Goal: Information Seeking & Learning: Learn about a topic

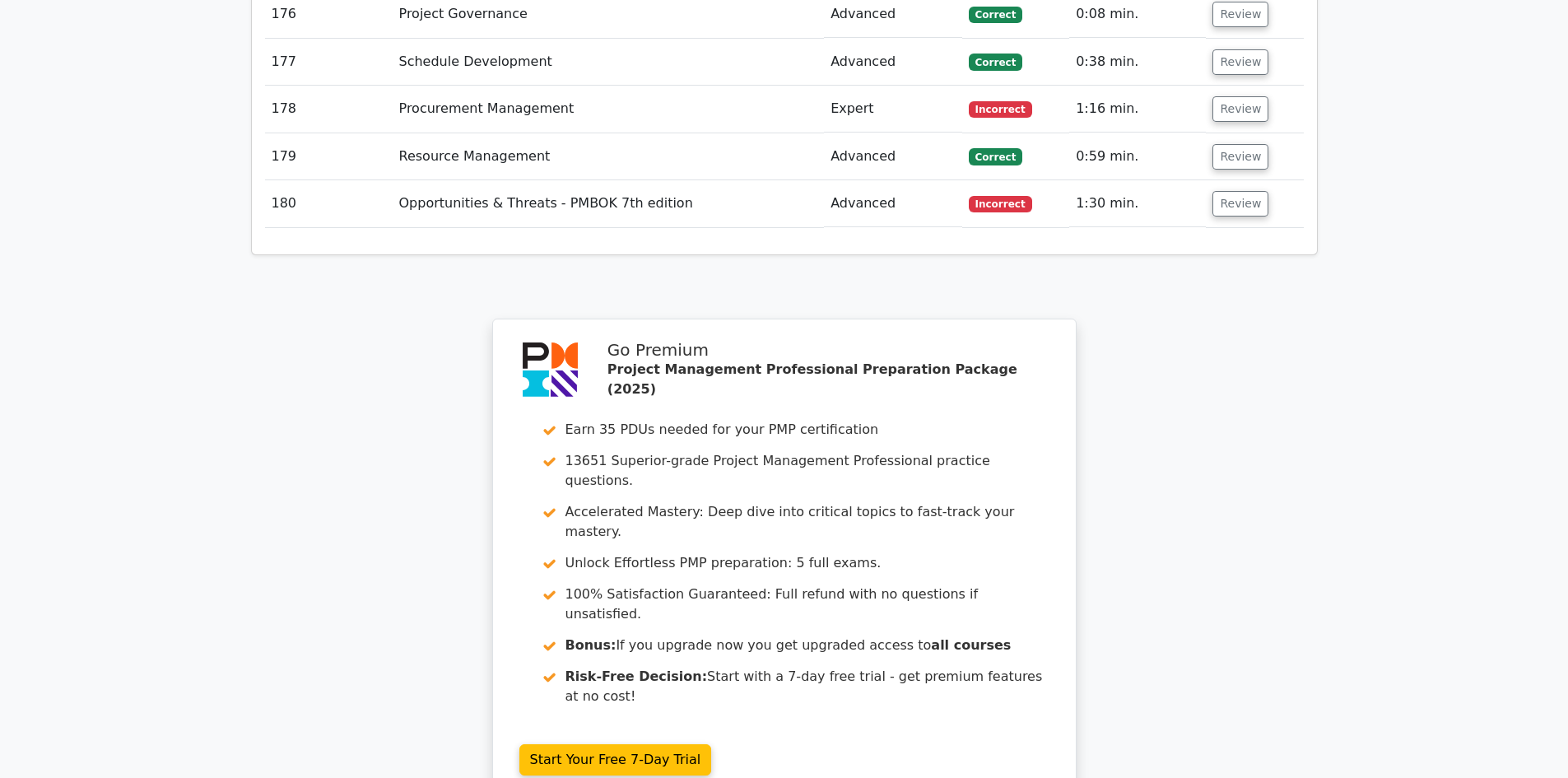
scroll to position [12266, 0]
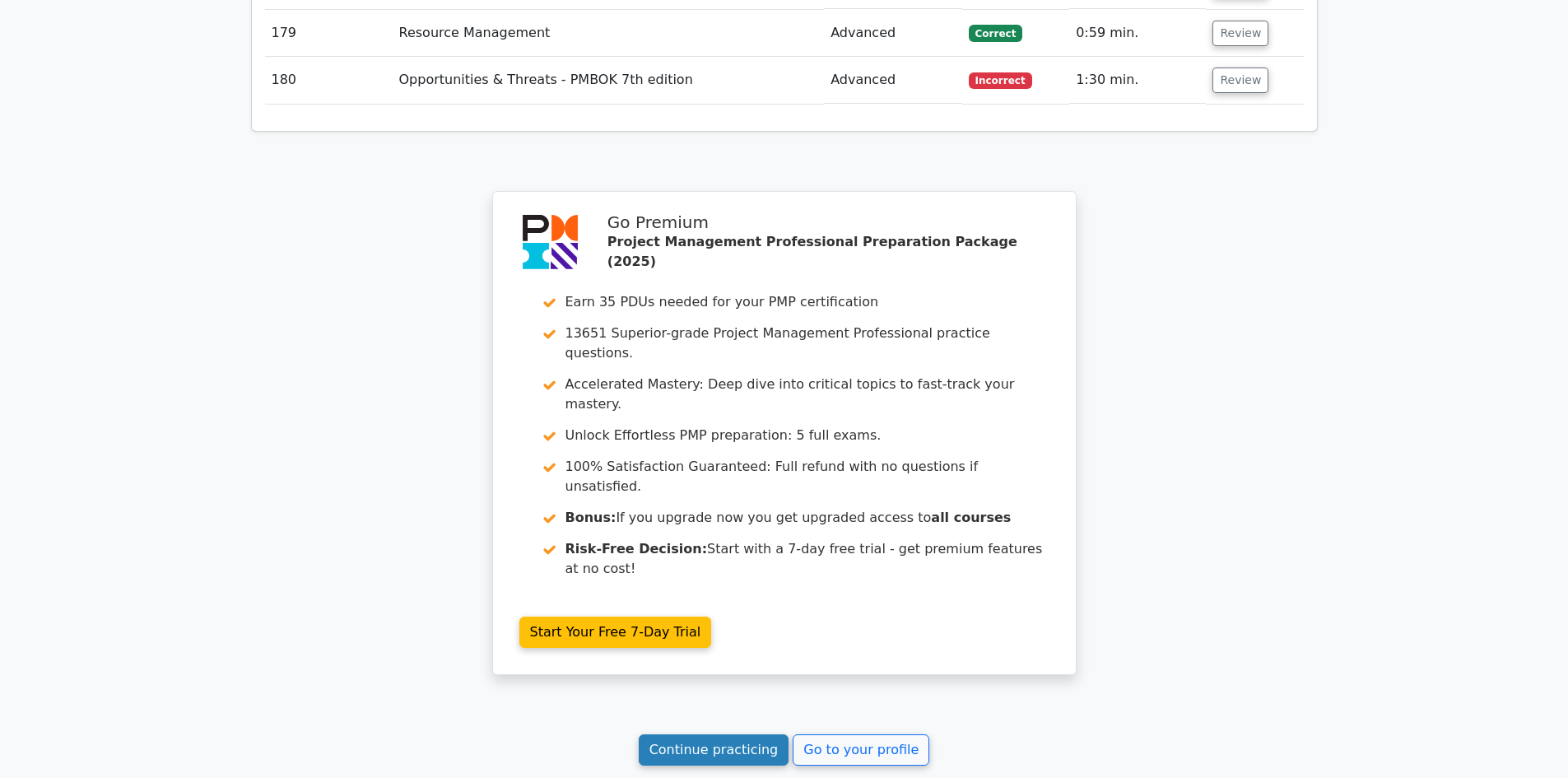
click at [743, 735] on link "Continue practicing" at bounding box center [714, 750] width 150 height 31
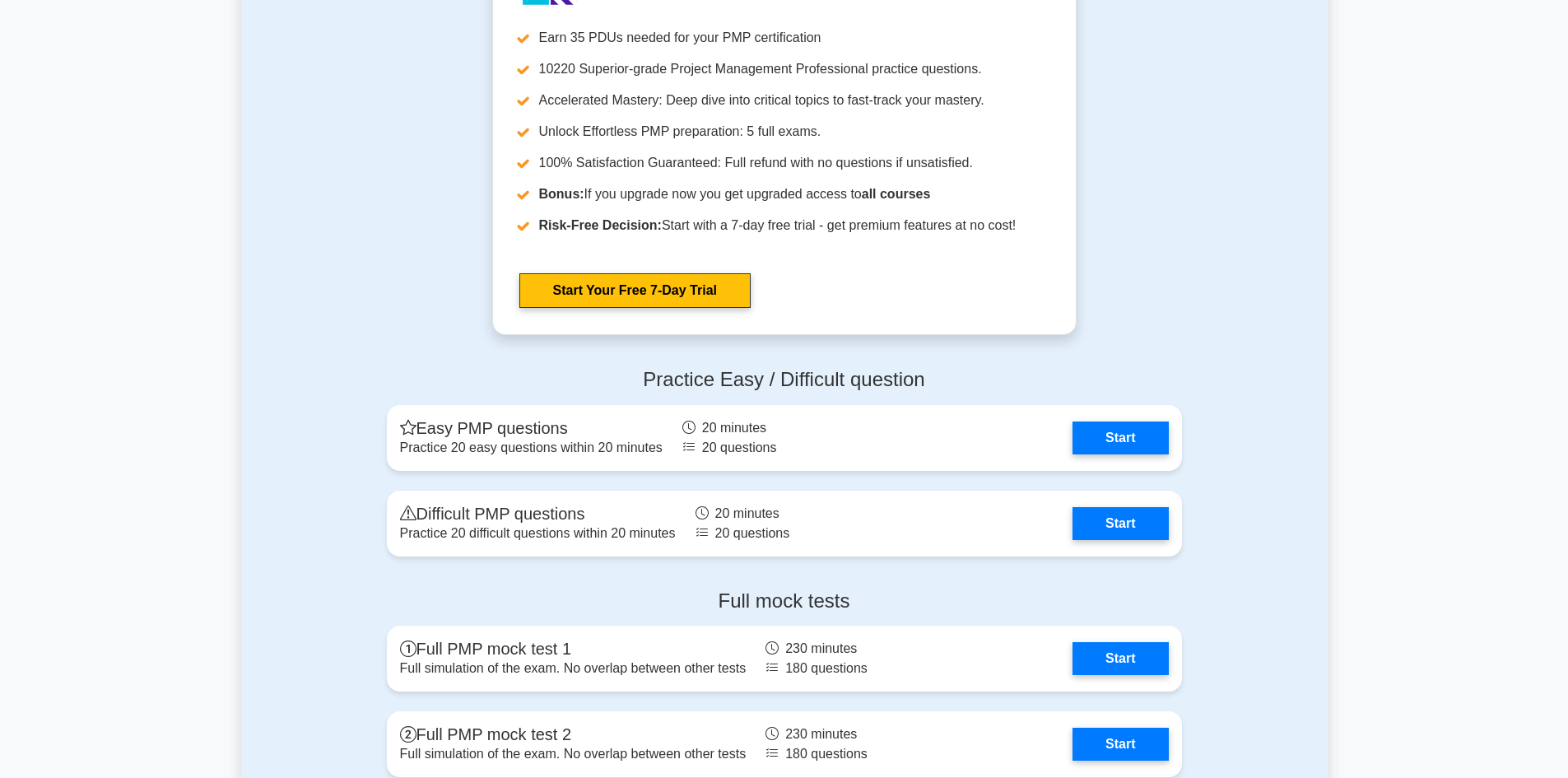
scroll to position [6174, 0]
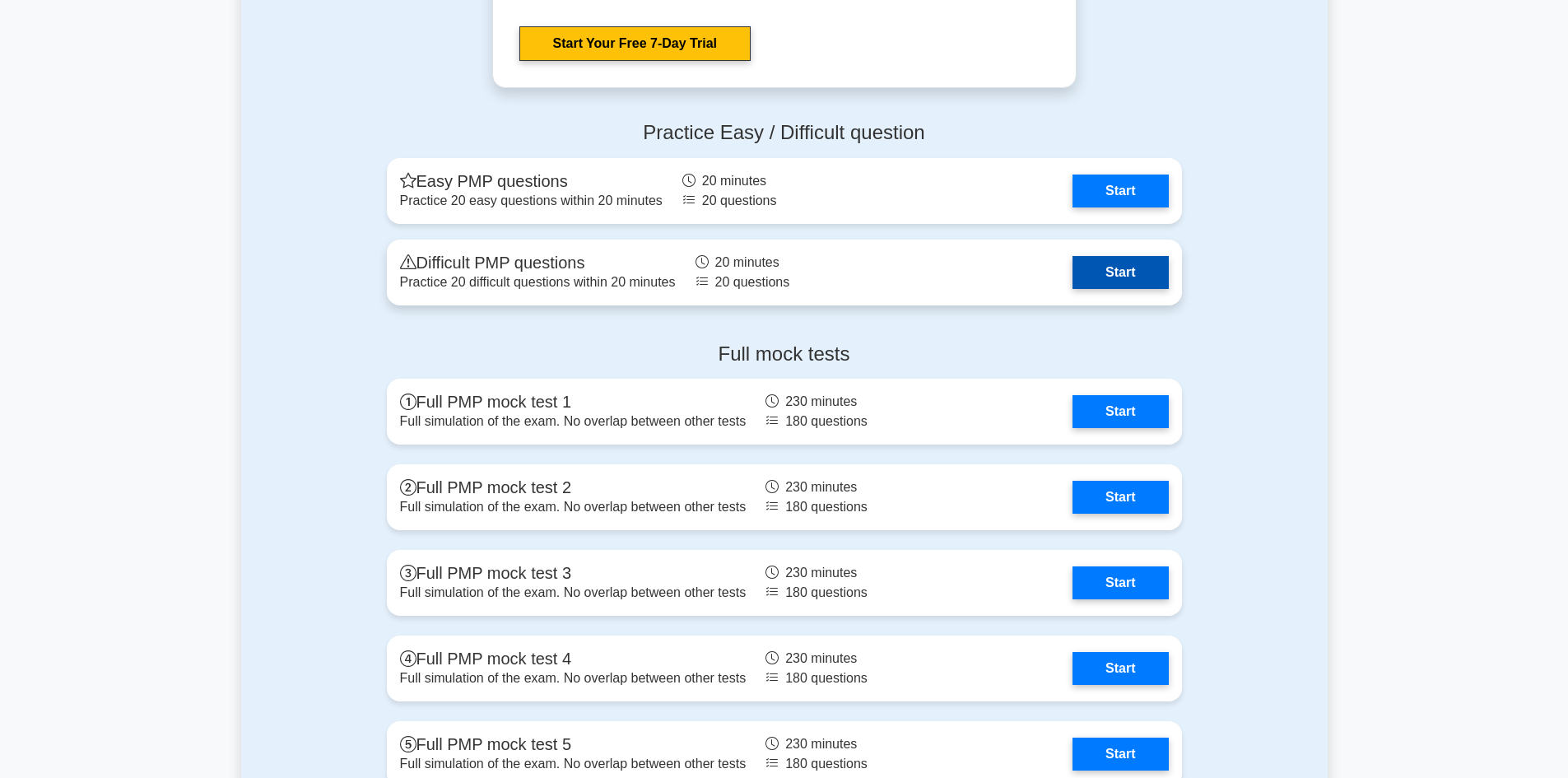
click at [1147, 276] on link "Start" at bounding box center [1120, 272] width 96 height 33
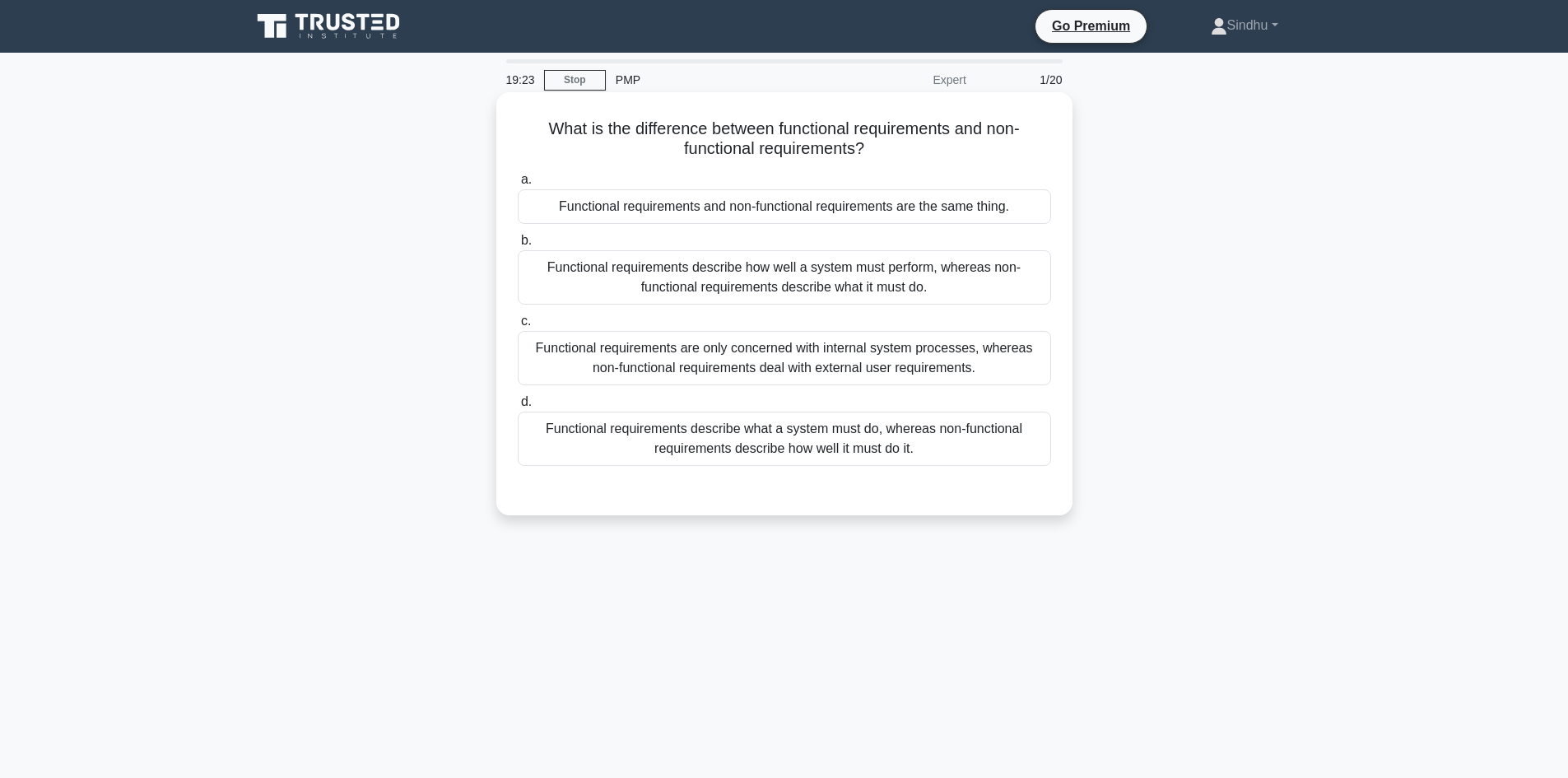
click at [780, 440] on div "Functional requirements describe what a system must do, whereas non-functional …" at bounding box center [784, 439] width 533 height 55
click at [517, 407] on input "d. Functional requirements describe what a system must do, whereas non-function…" at bounding box center [517, 402] width 0 height 10
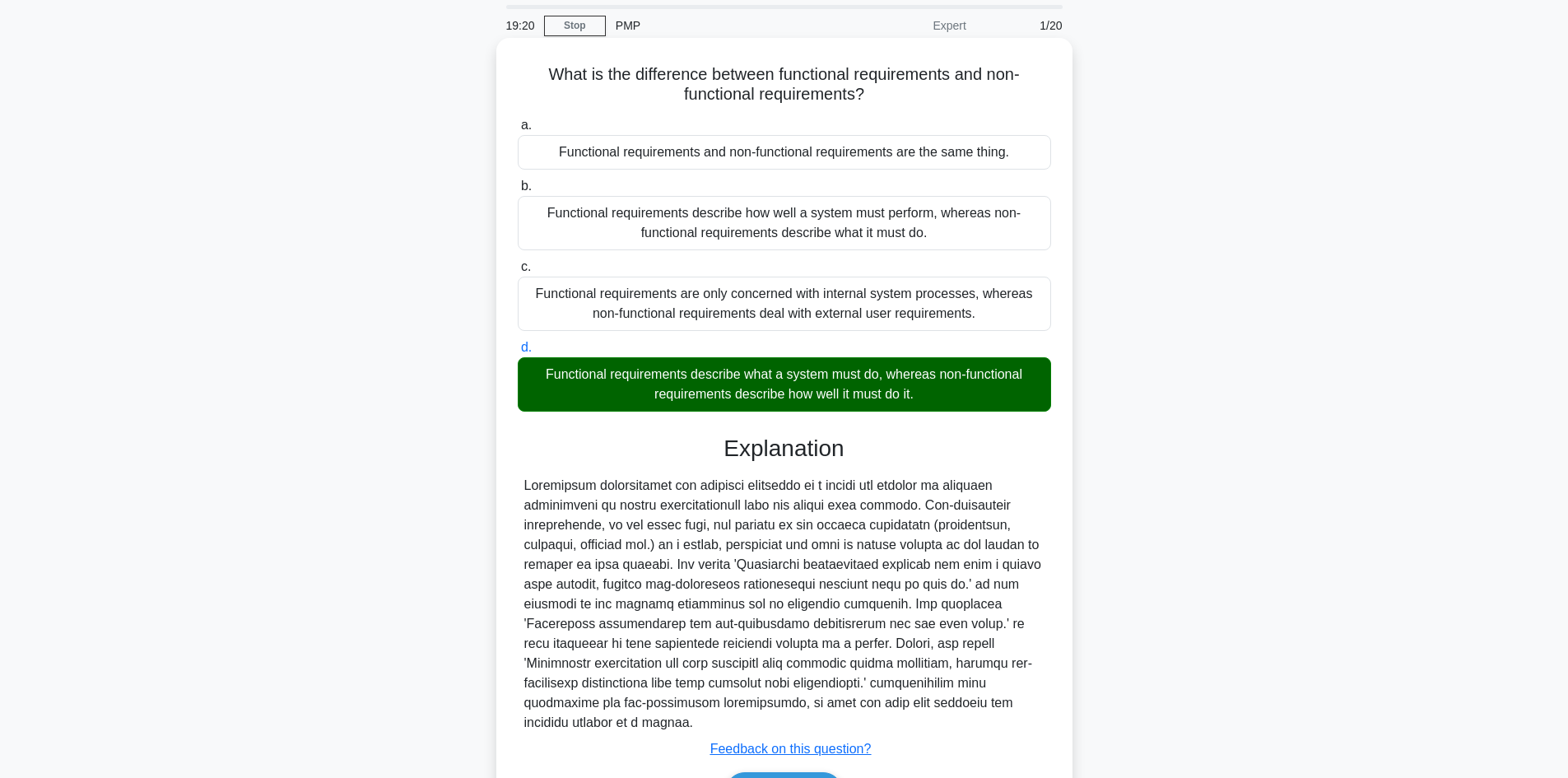
scroll to position [139, 0]
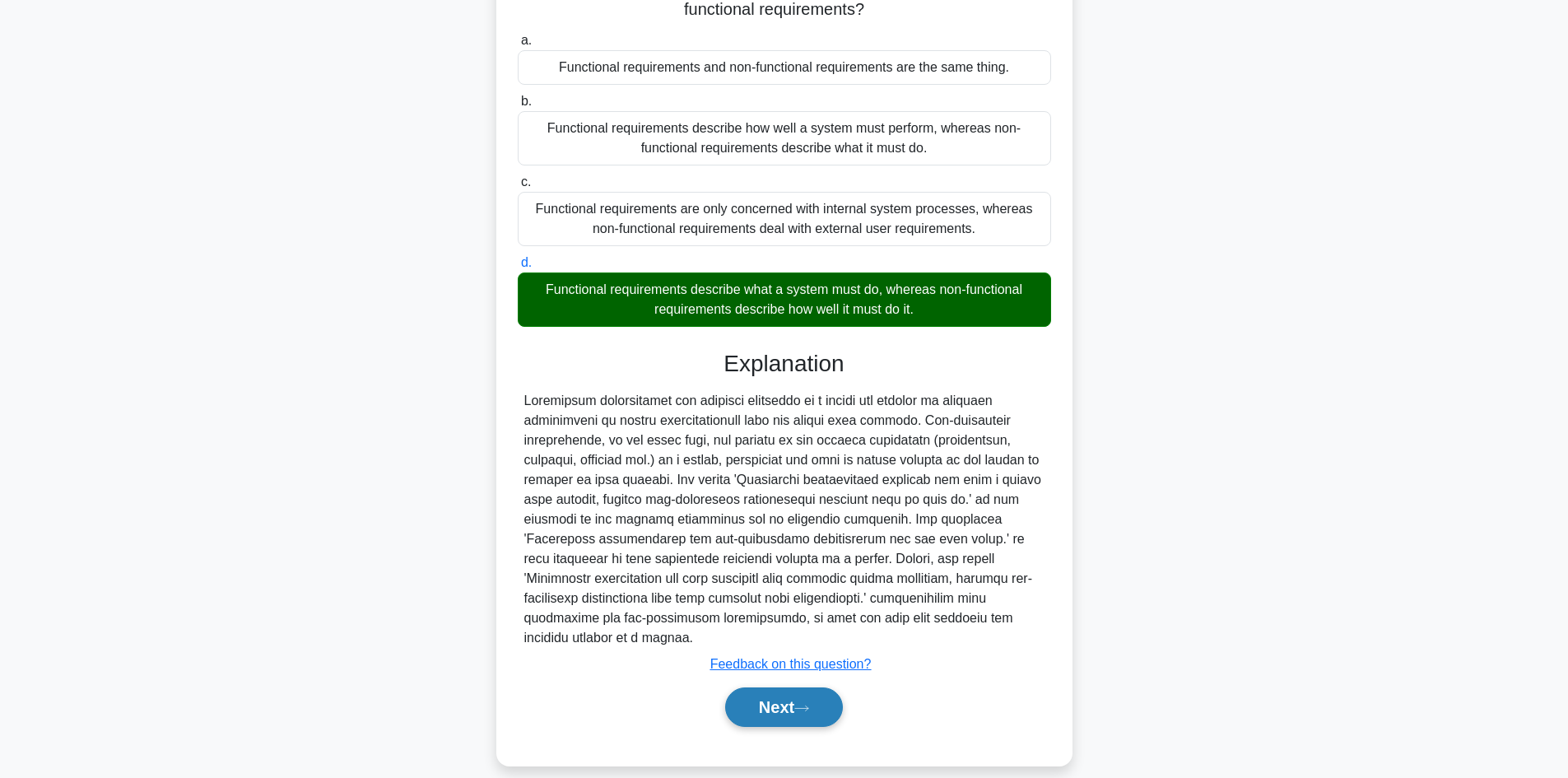
click at [762, 694] on button "Next" at bounding box center [784, 707] width 118 height 40
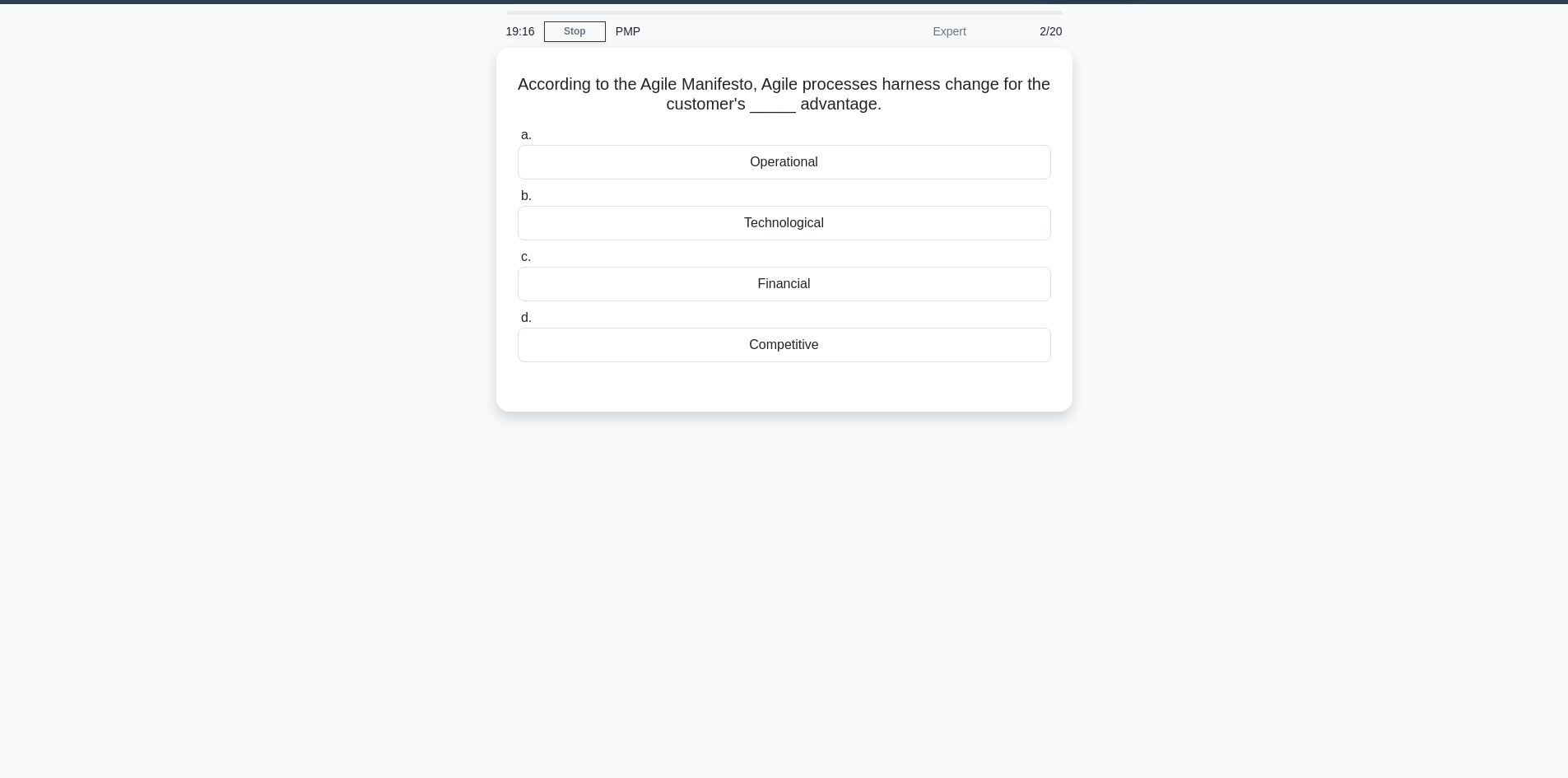
scroll to position [0, 0]
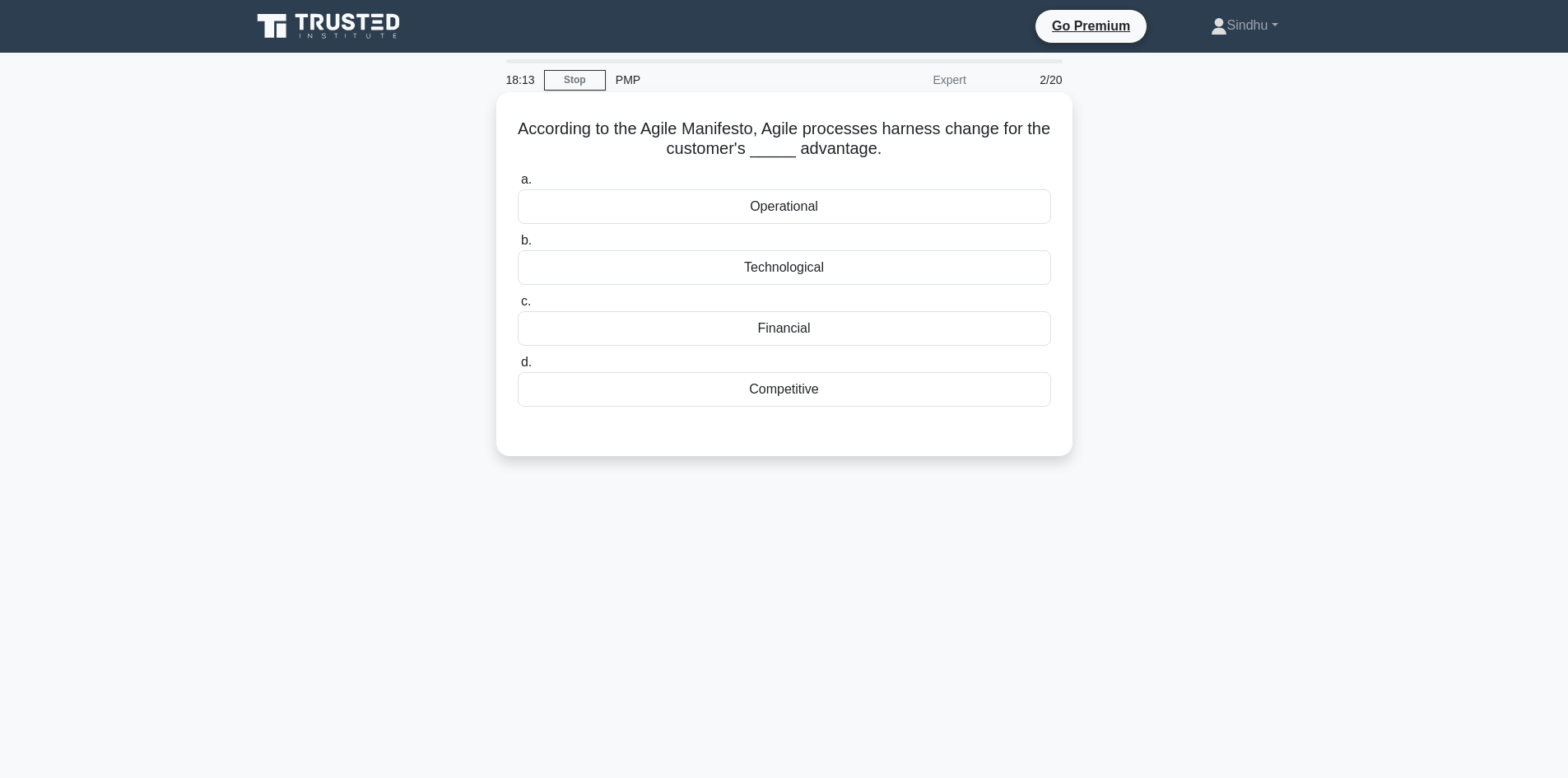
click at [800, 261] on div "Technological" at bounding box center [784, 267] width 533 height 35
click at [517, 246] on input "b. Technological" at bounding box center [517, 240] width 0 height 10
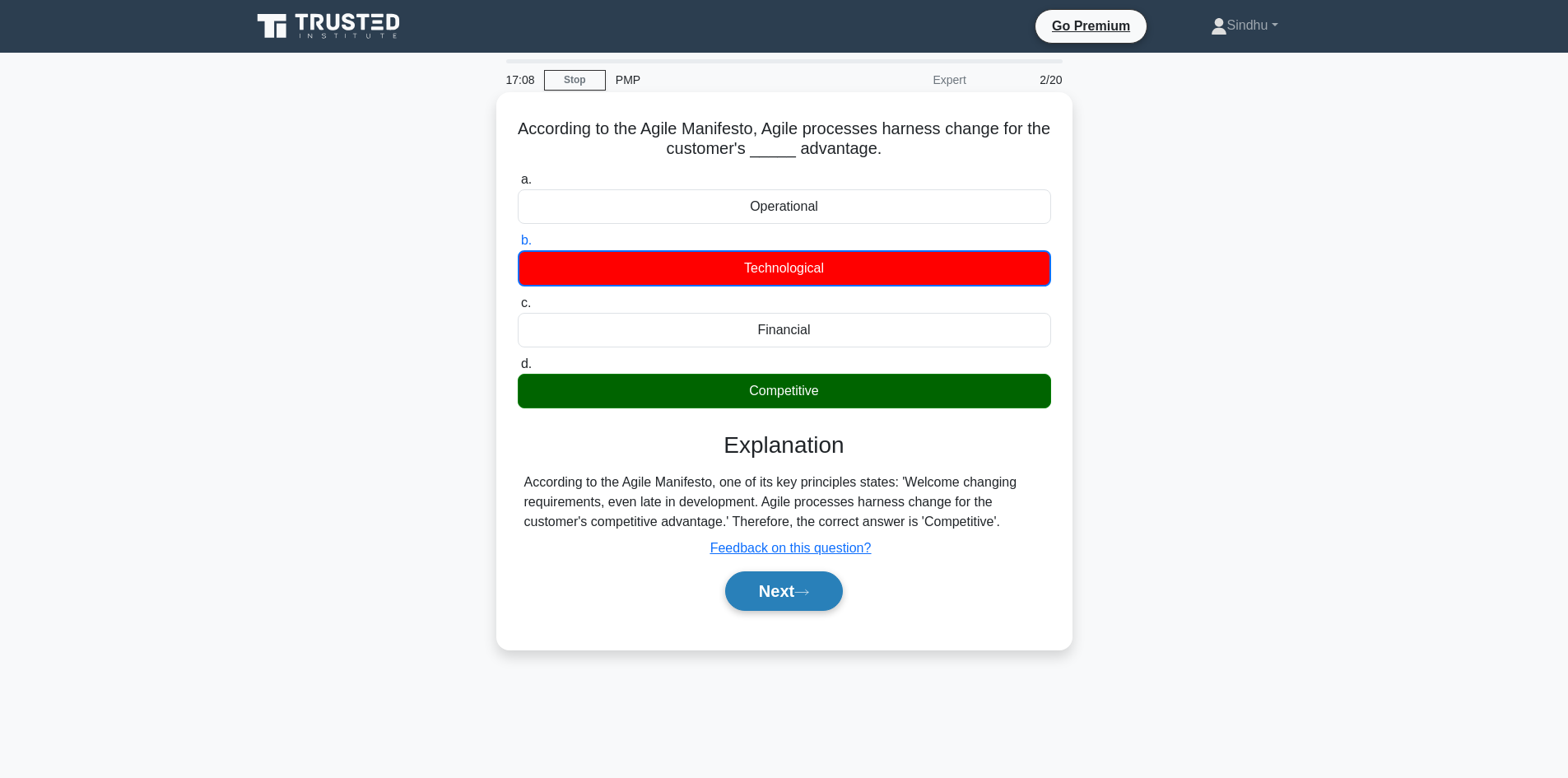
click at [756, 592] on button "Next" at bounding box center [784, 591] width 118 height 40
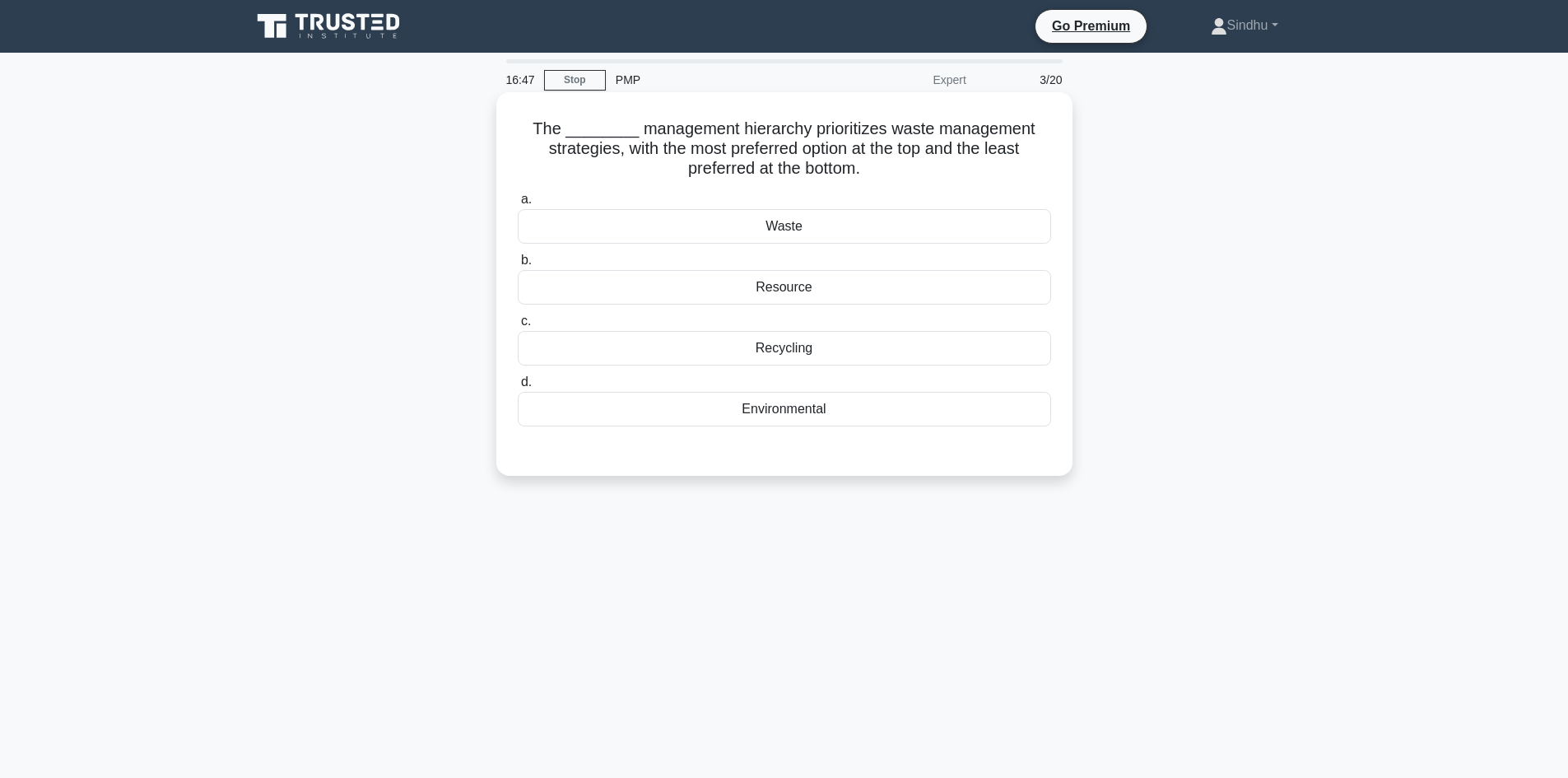
click at [785, 352] on div "Recycling" at bounding box center [784, 348] width 533 height 35
click at [517, 326] on input "c. Recycling" at bounding box center [517, 321] width 0 height 10
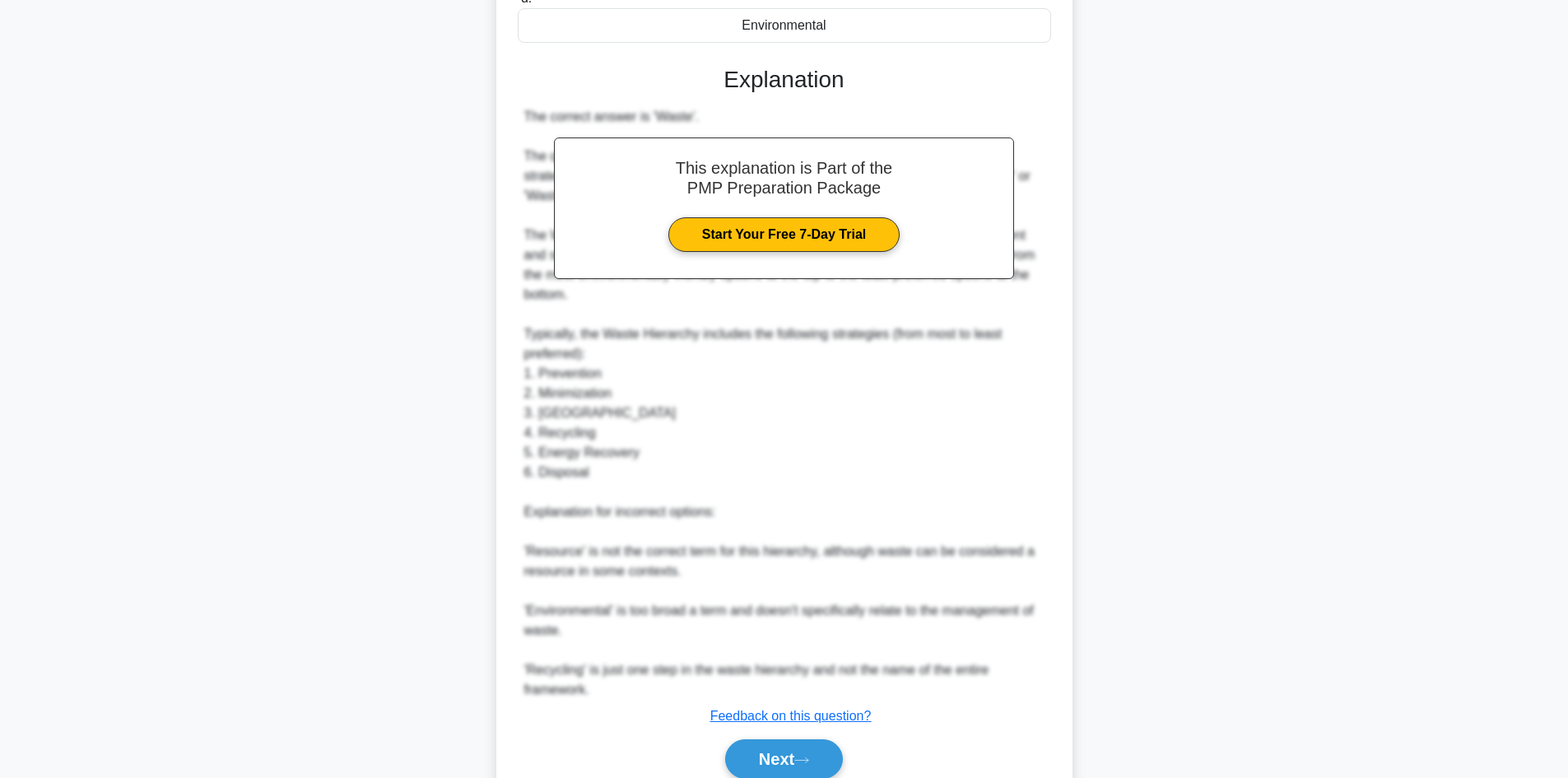
scroll to position [457, 0]
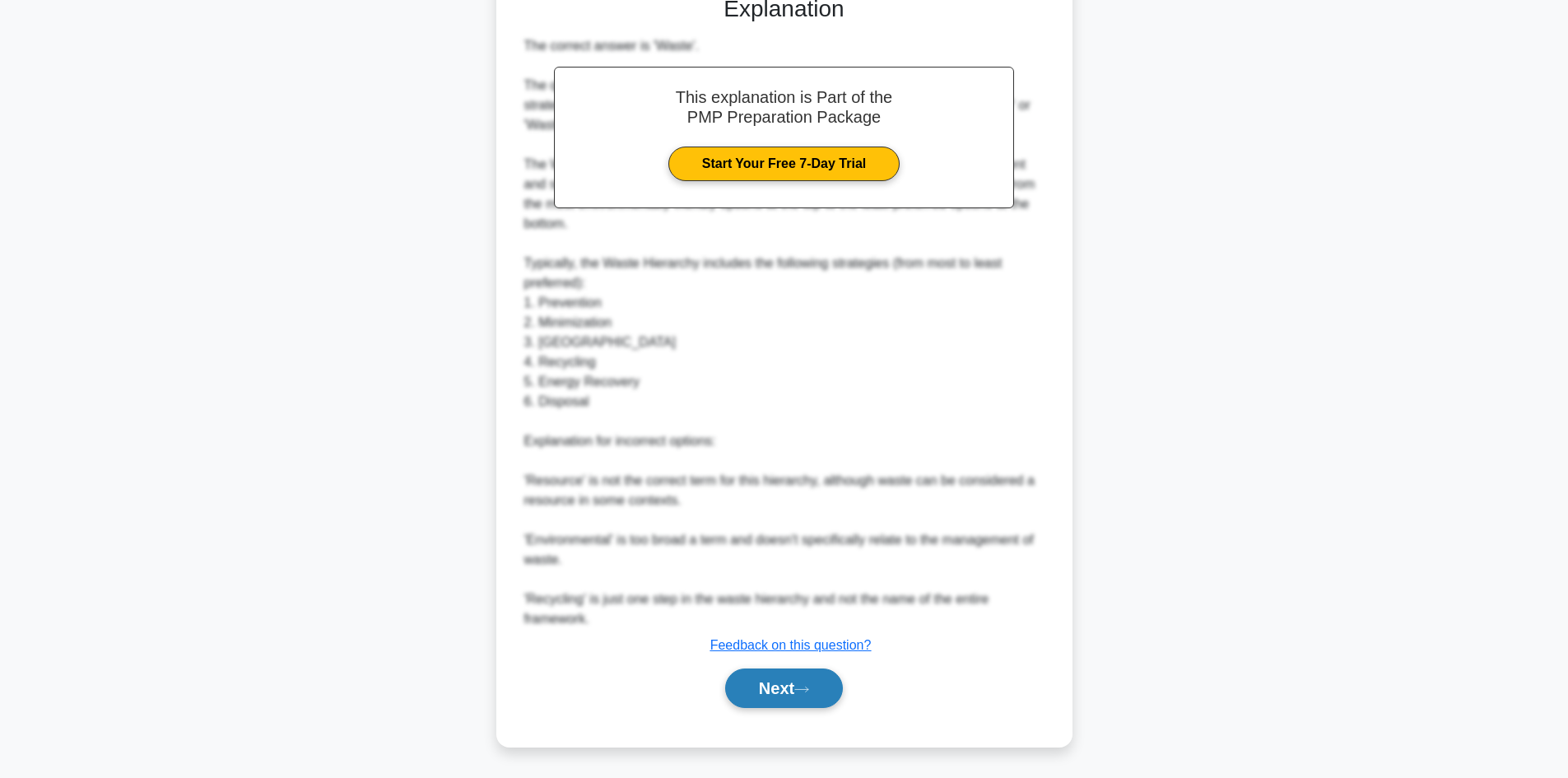
click at [768, 691] on button "Next" at bounding box center [784, 689] width 118 height 40
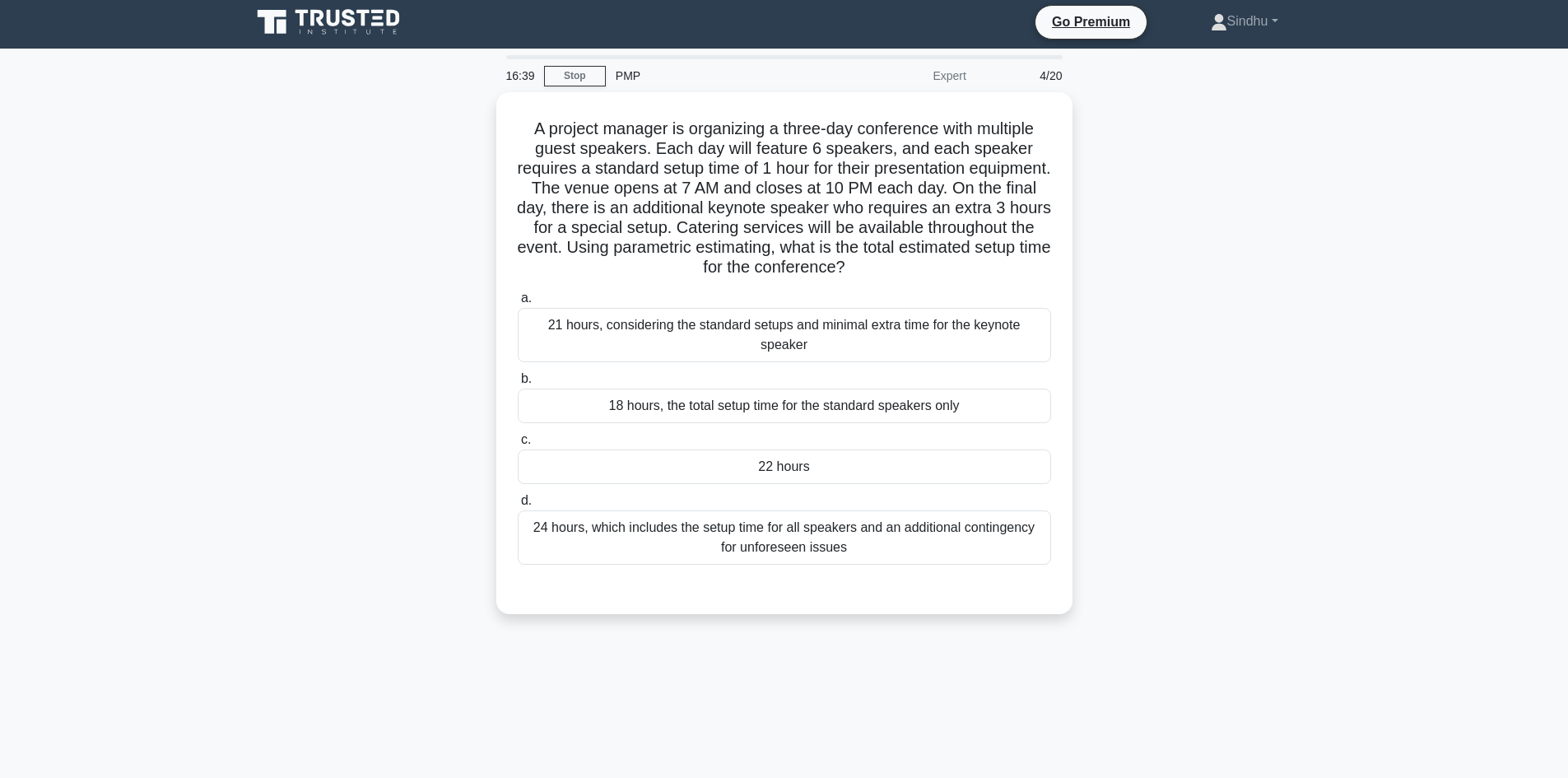
scroll to position [0, 0]
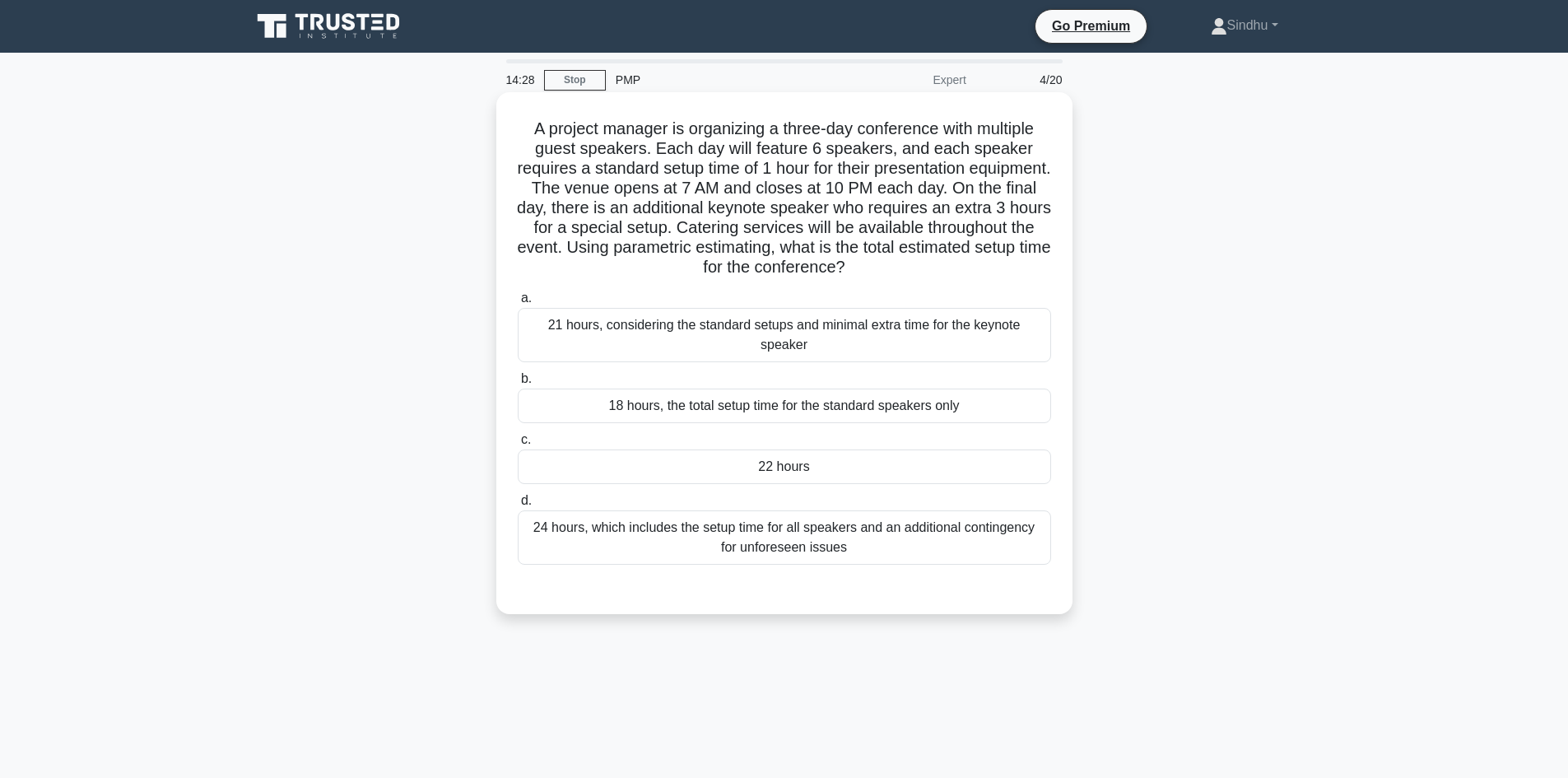
click at [870, 541] on div "24 hours, which includes the setup time for all speakers and an additional cont…" at bounding box center [784, 538] width 533 height 55
click at [517, 506] on input "d. 24 hours, which includes the setup time for all speakers and an additional c…" at bounding box center [517, 500] width 0 height 10
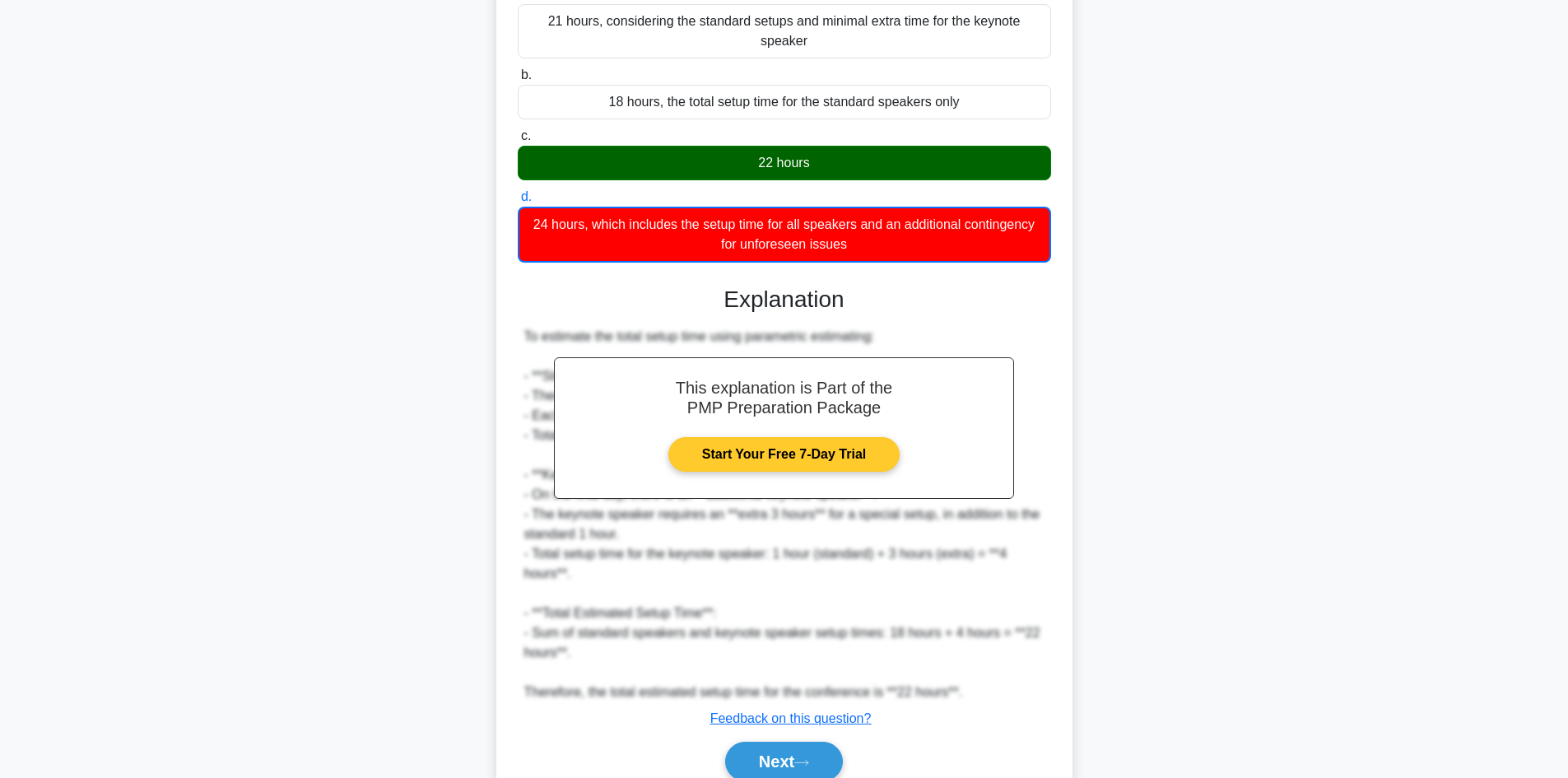
scroll to position [378, 0]
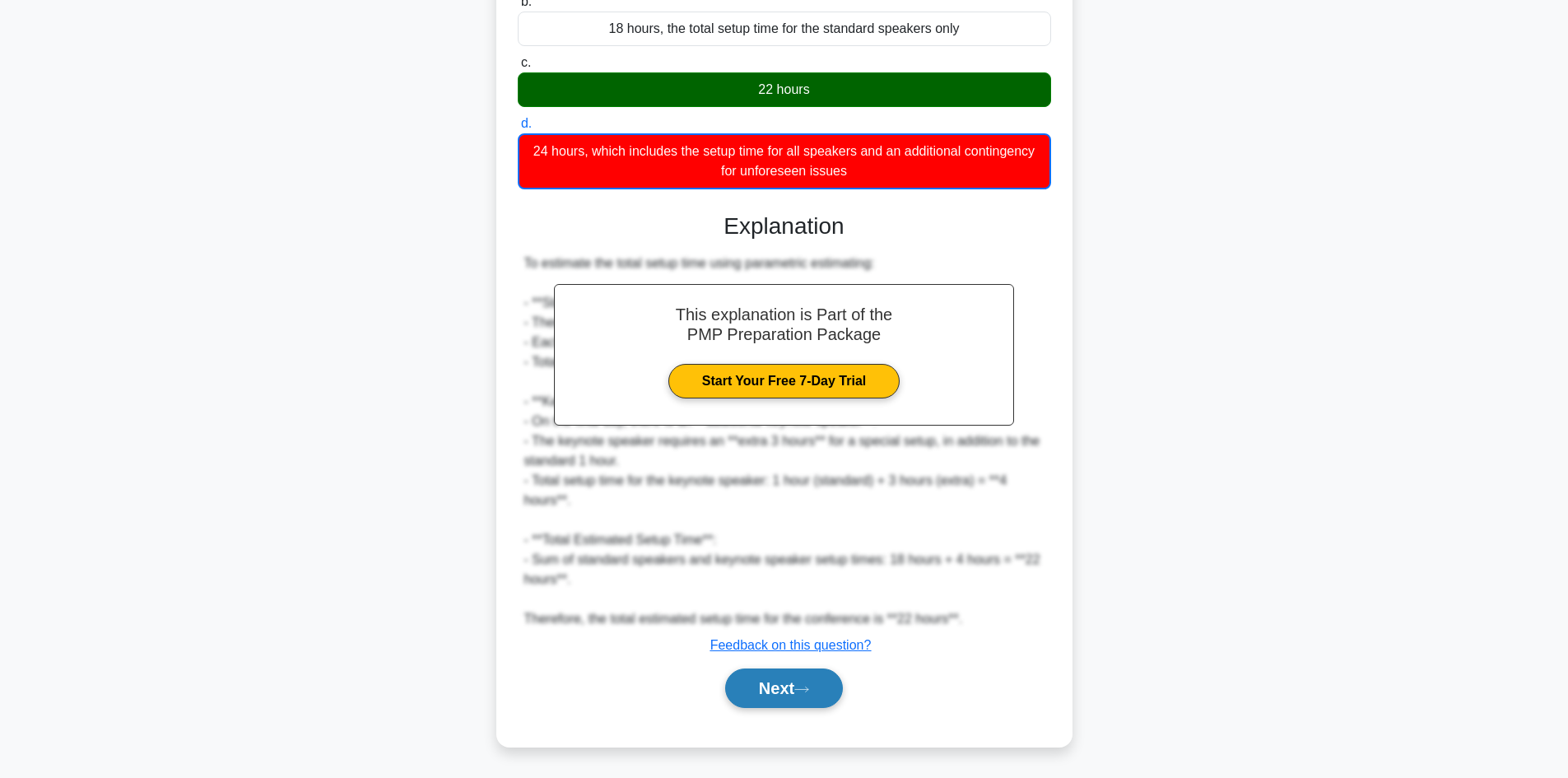
click at [771, 687] on button "Next" at bounding box center [784, 689] width 118 height 40
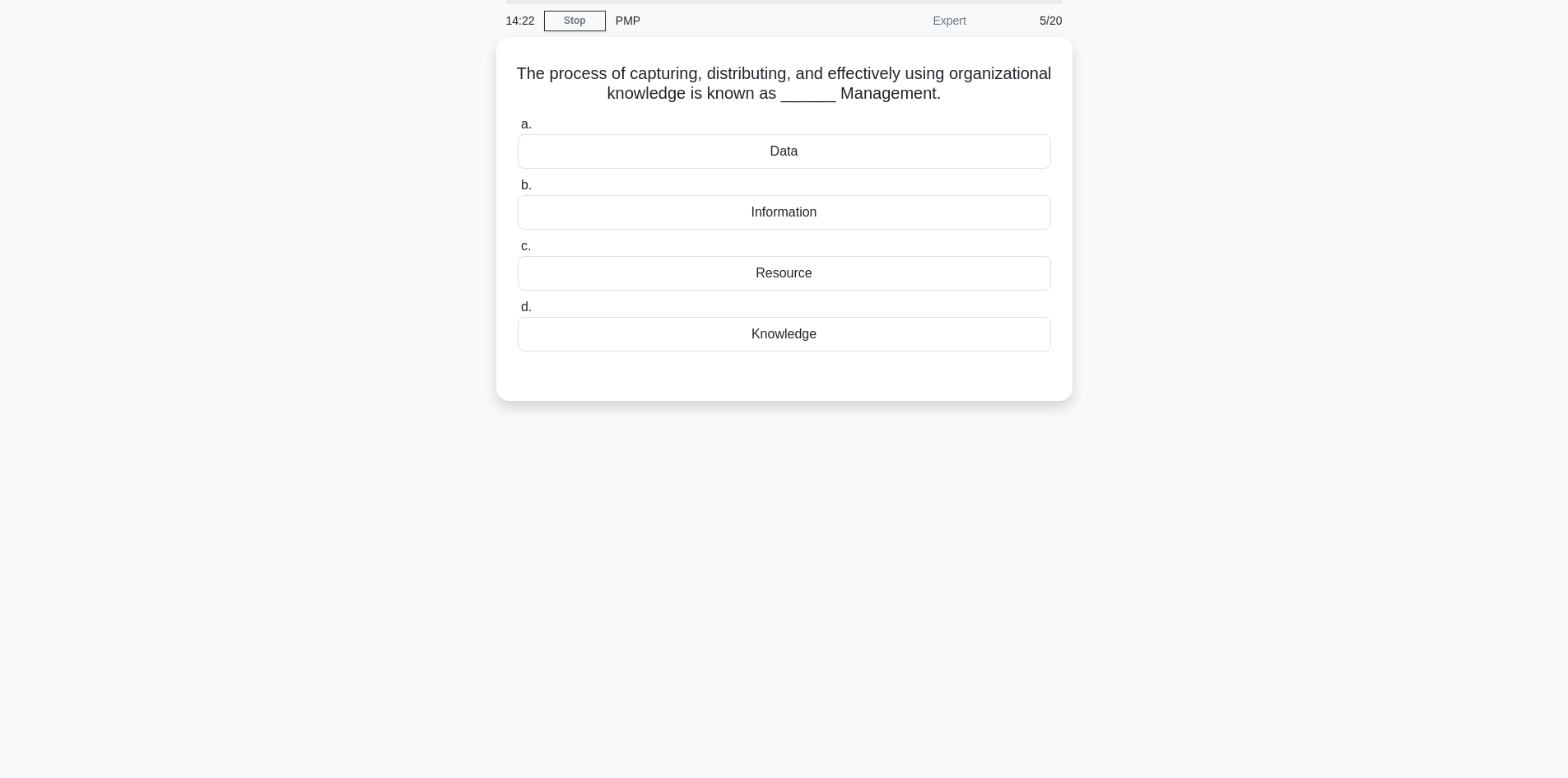
scroll to position [0, 0]
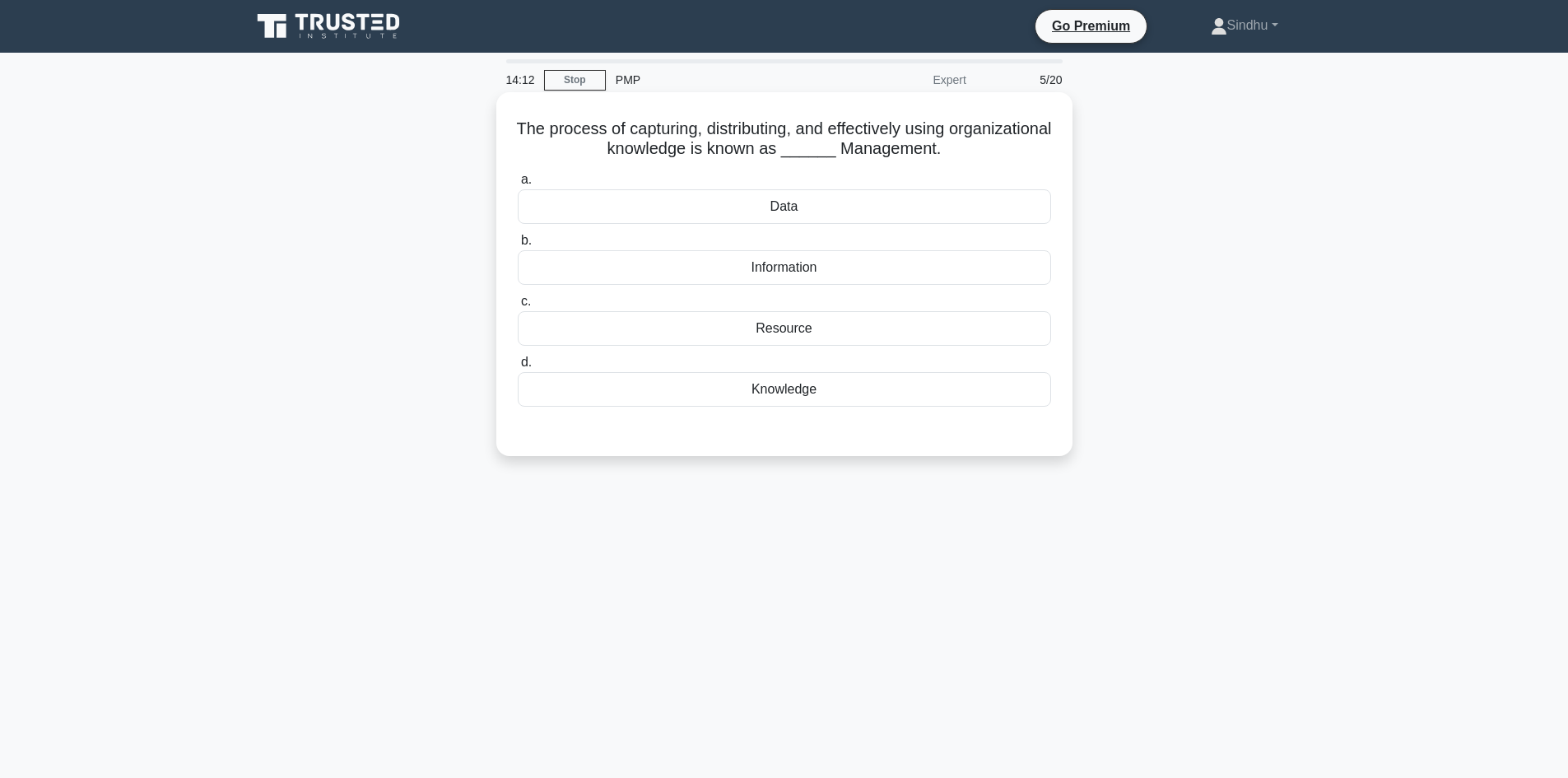
click at [797, 394] on div "Knowledge" at bounding box center [784, 389] width 533 height 35
click at [517, 368] on input "d. Knowledge" at bounding box center [517, 362] width 0 height 10
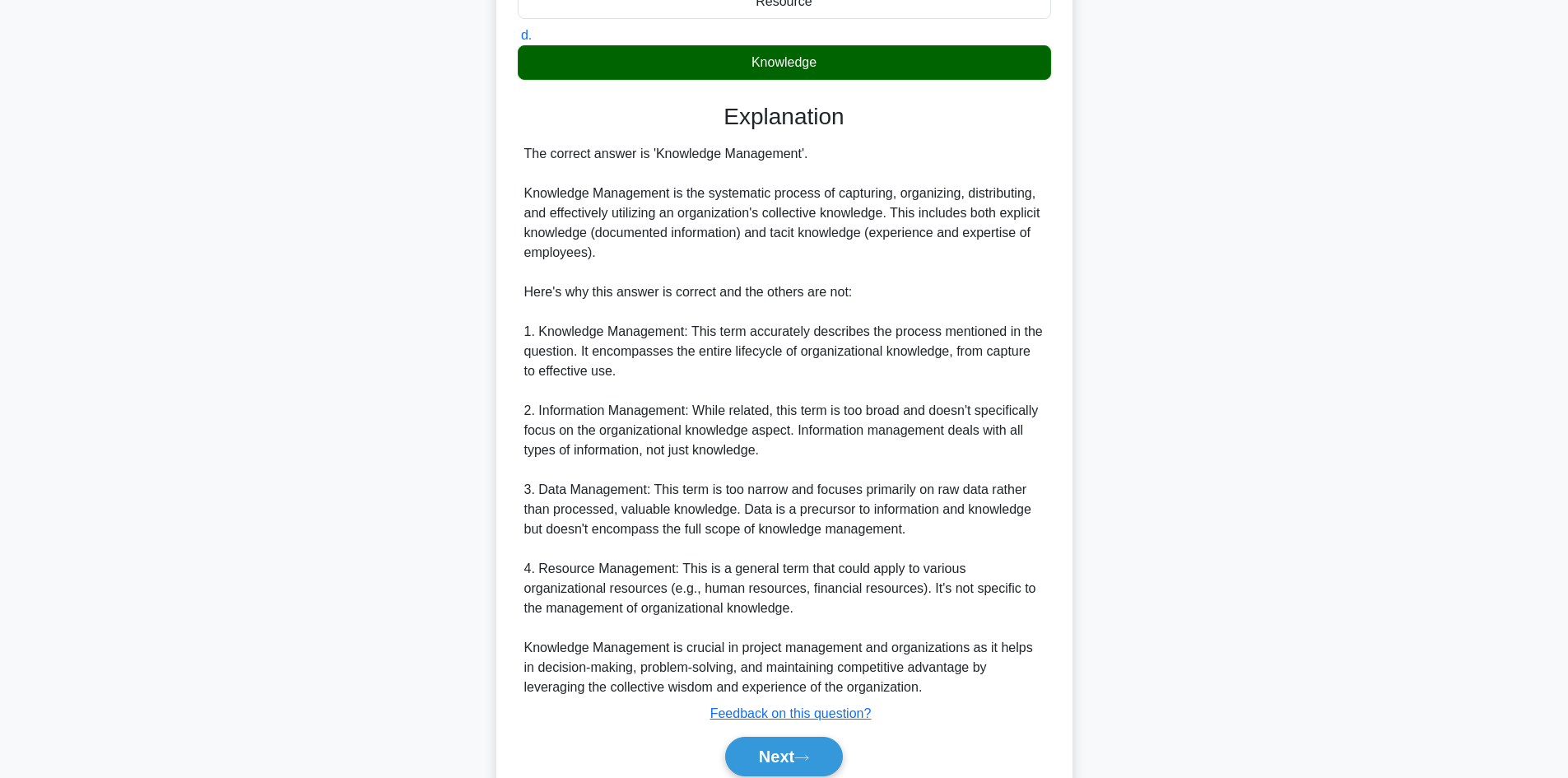
scroll to position [396, 0]
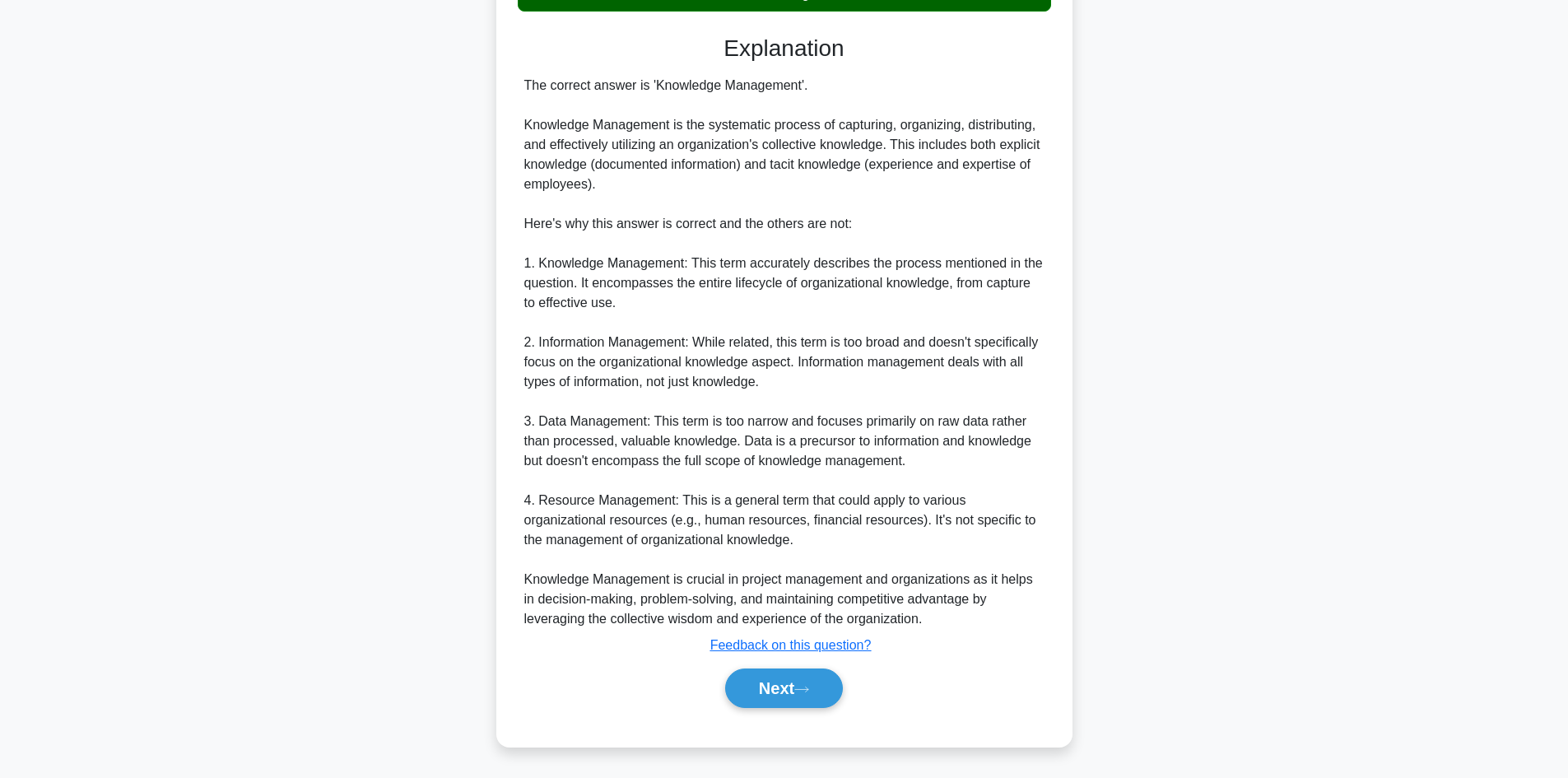
click at [778, 698] on button "Next" at bounding box center [784, 689] width 118 height 40
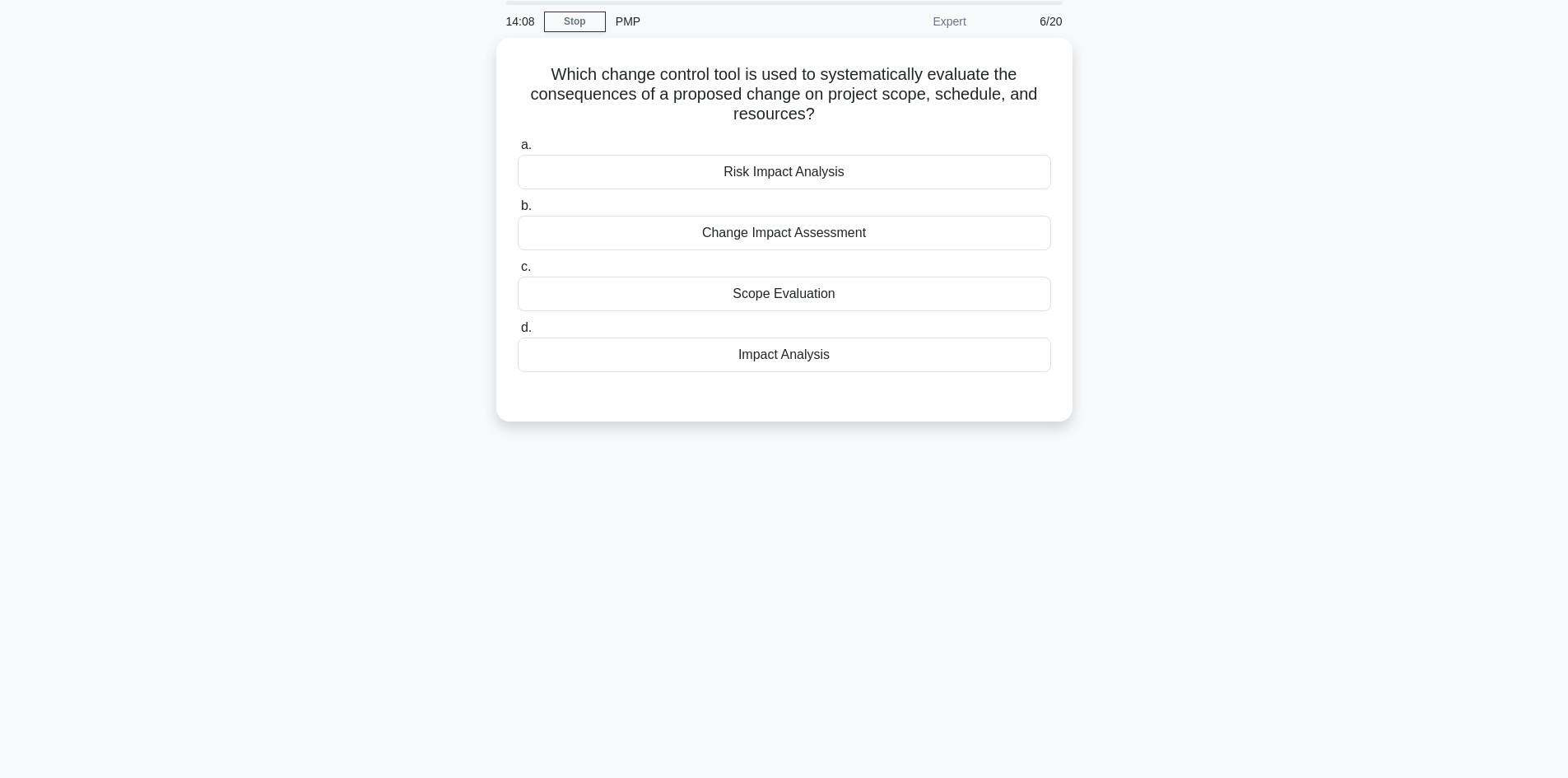
scroll to position [0, 0]
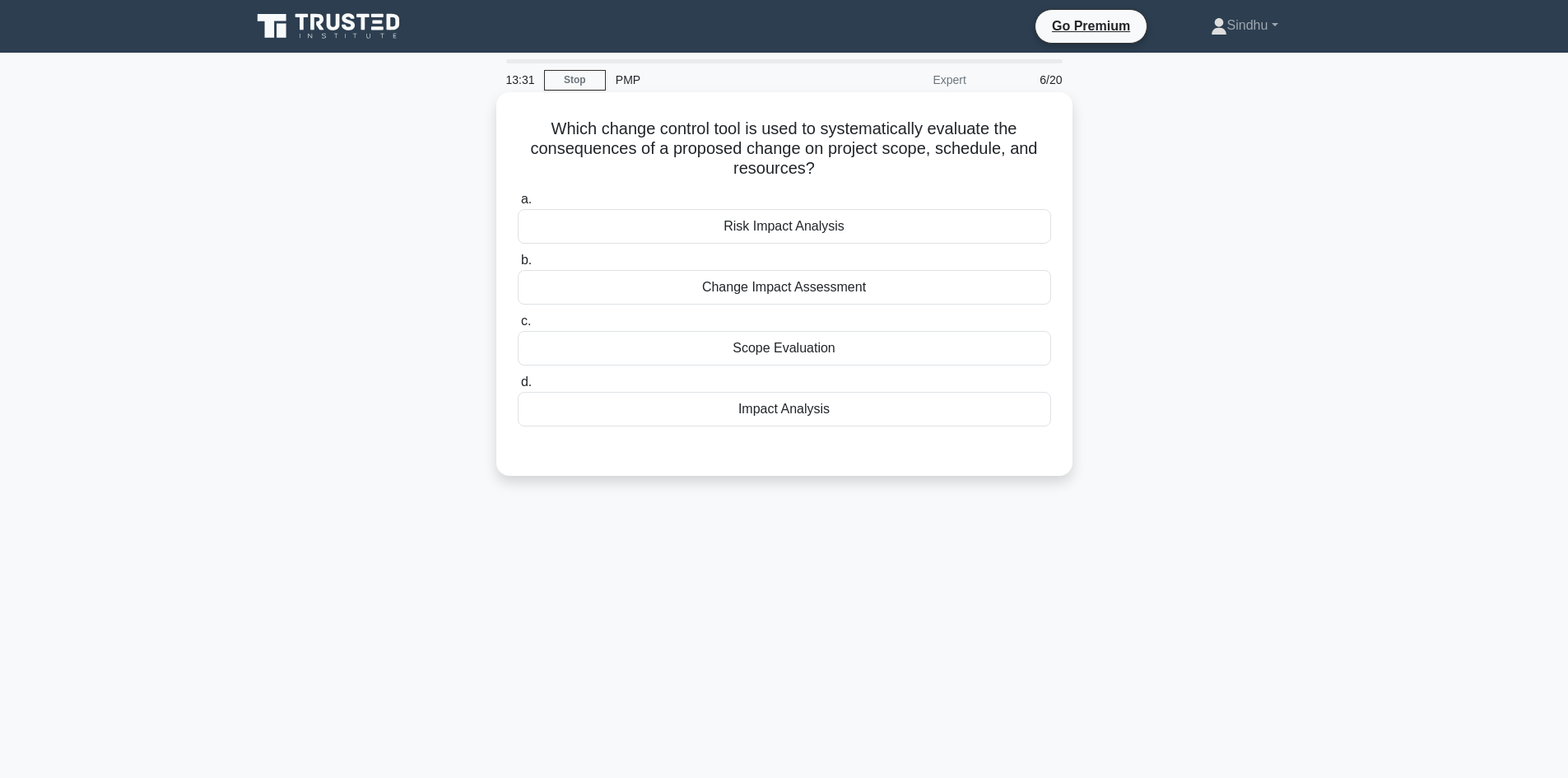
click at [807, 296] on div "Change Impact Assessment" at bounding box center [784, 287] width 533 height 35
click at [517, 266] on input "b. Change Impact Assessment" at bounding box center [517, 260] width 0 height 10
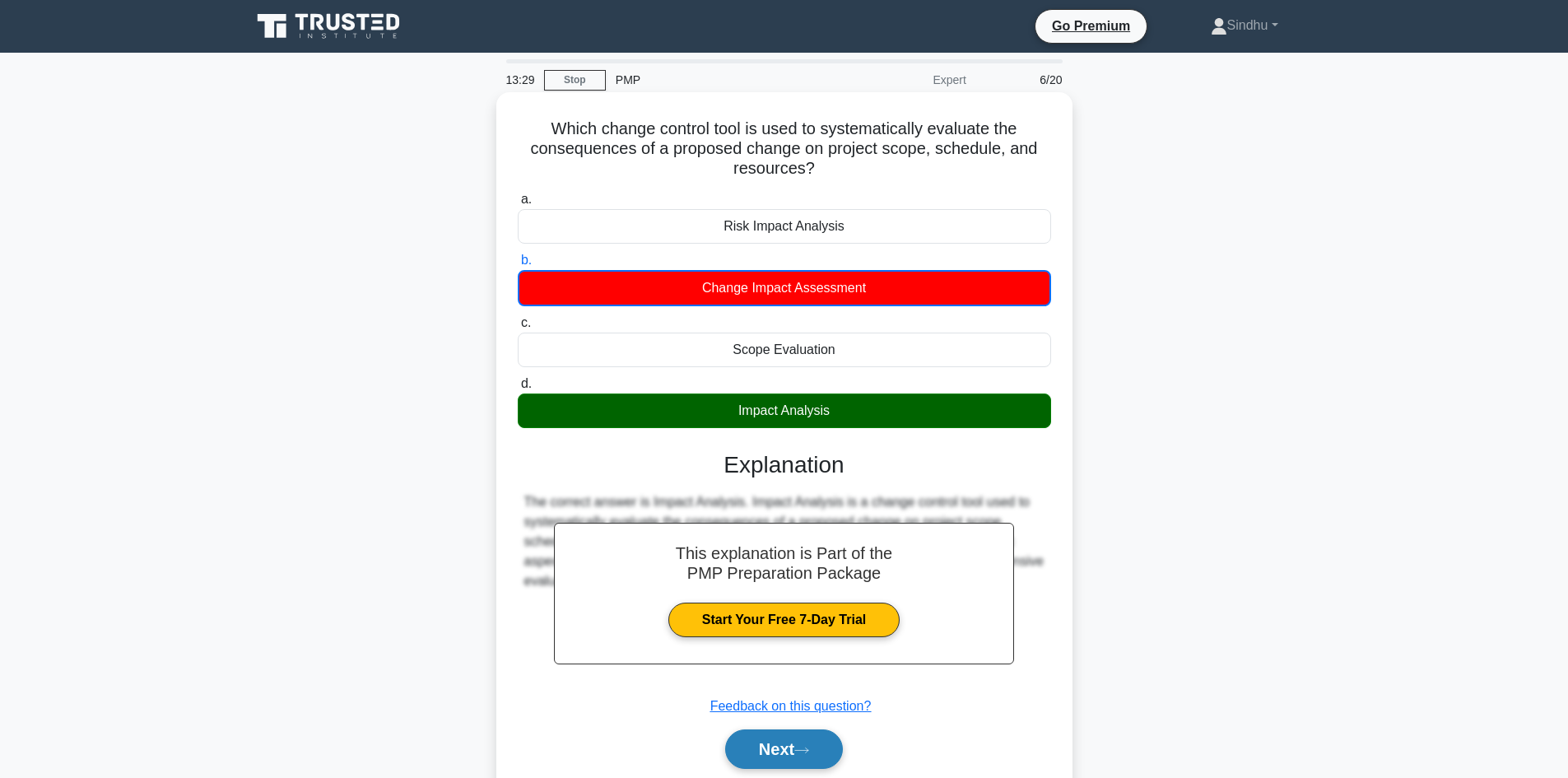
click at [786, 748] on button "Next" at bounding box center [784, 749] width 118 height 40
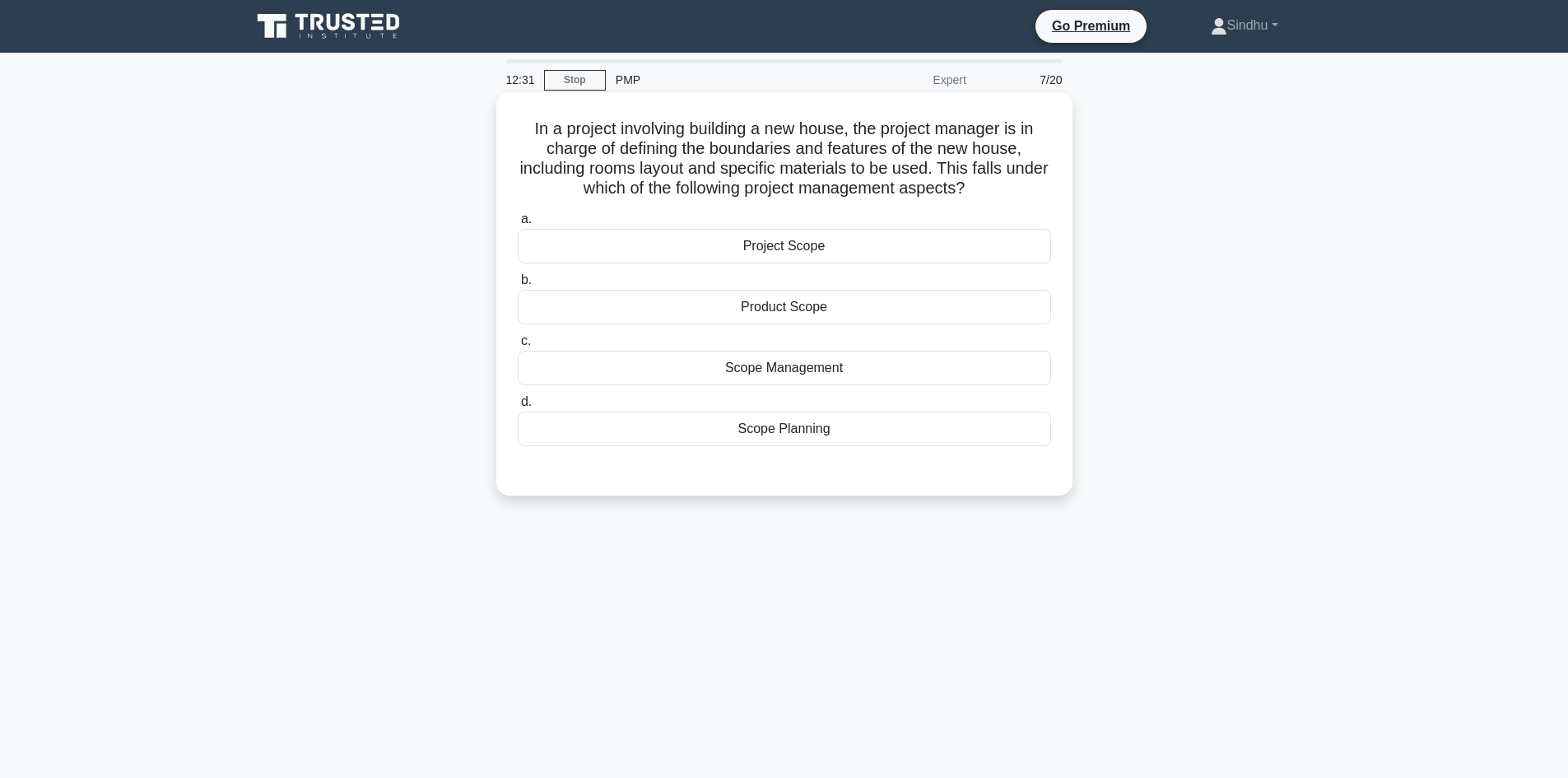
click at [754, 254] on div "Project Scope" at bounding box center [784, 246] width 533 height 35
click at [517, 225] on input "a. Project Scope" at bounding box center [517, 219] width 0 height 10
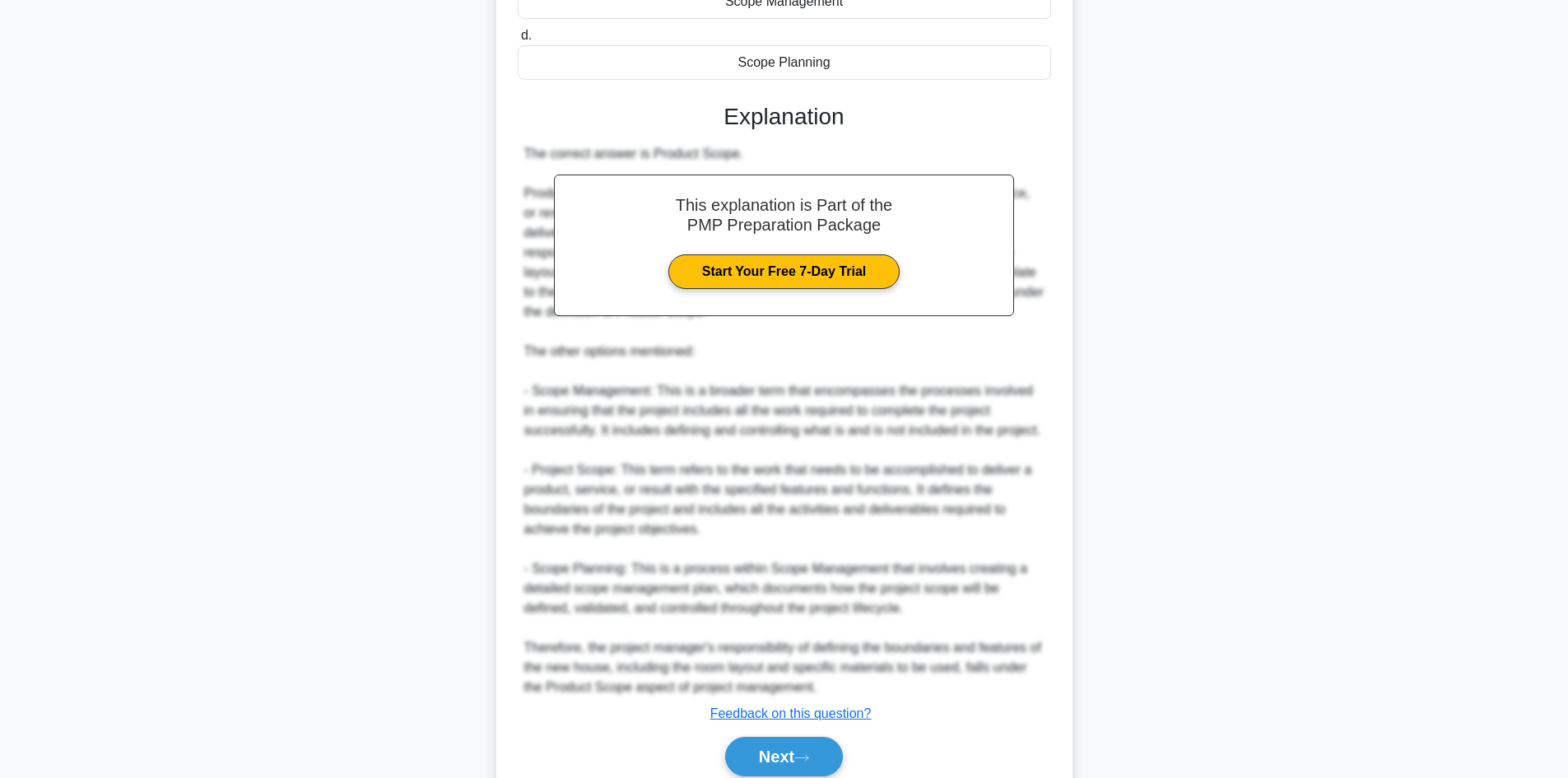
scroll to position [437, 0]
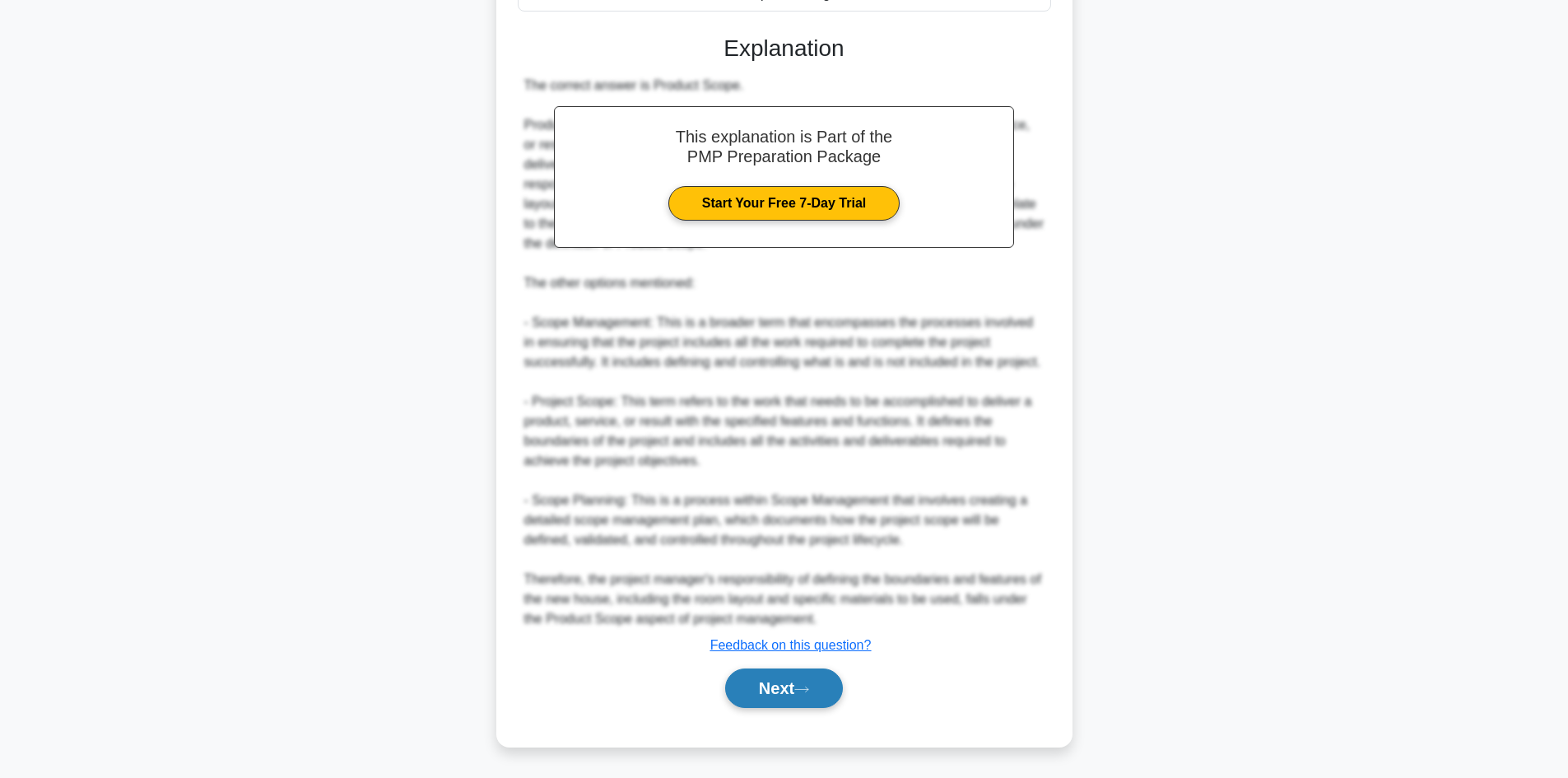
click at [737, 683] on button "Next" at bounding box center [784, 689] width 118 height 40
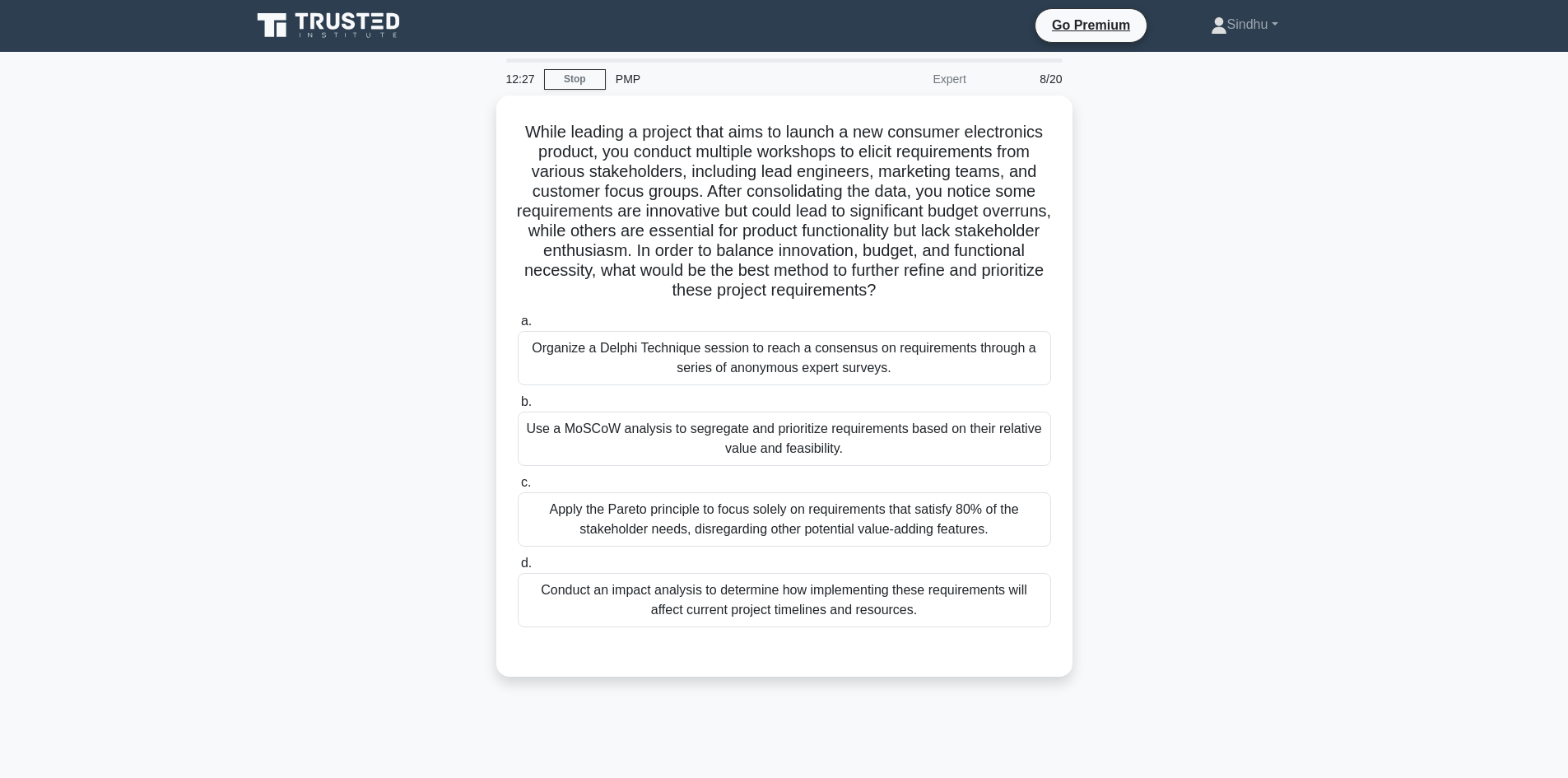
scroll to position [0, 0]
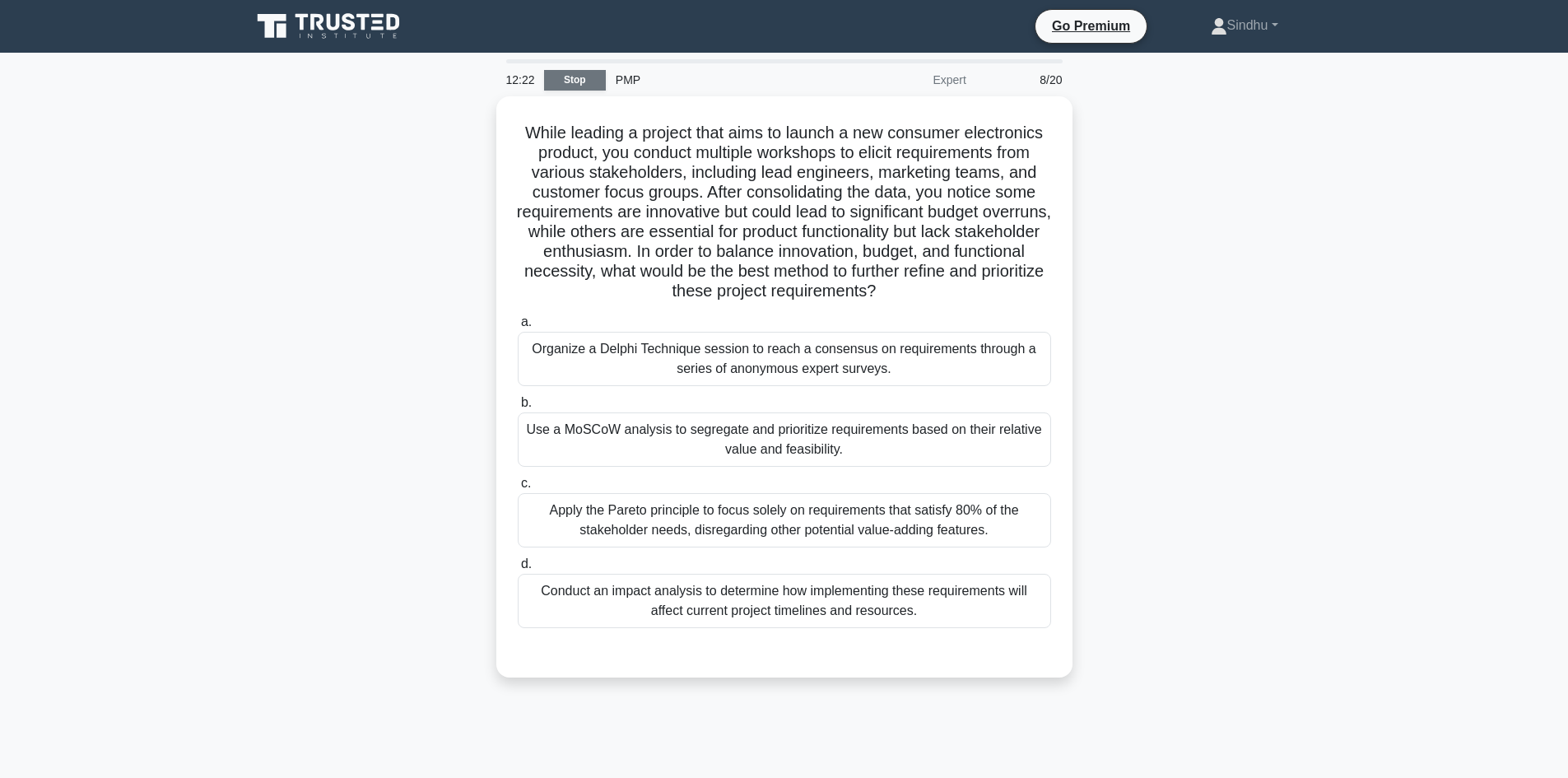
click at [570, 84] on link "Stop" at bounding box center [575, 80] width 62 height 21
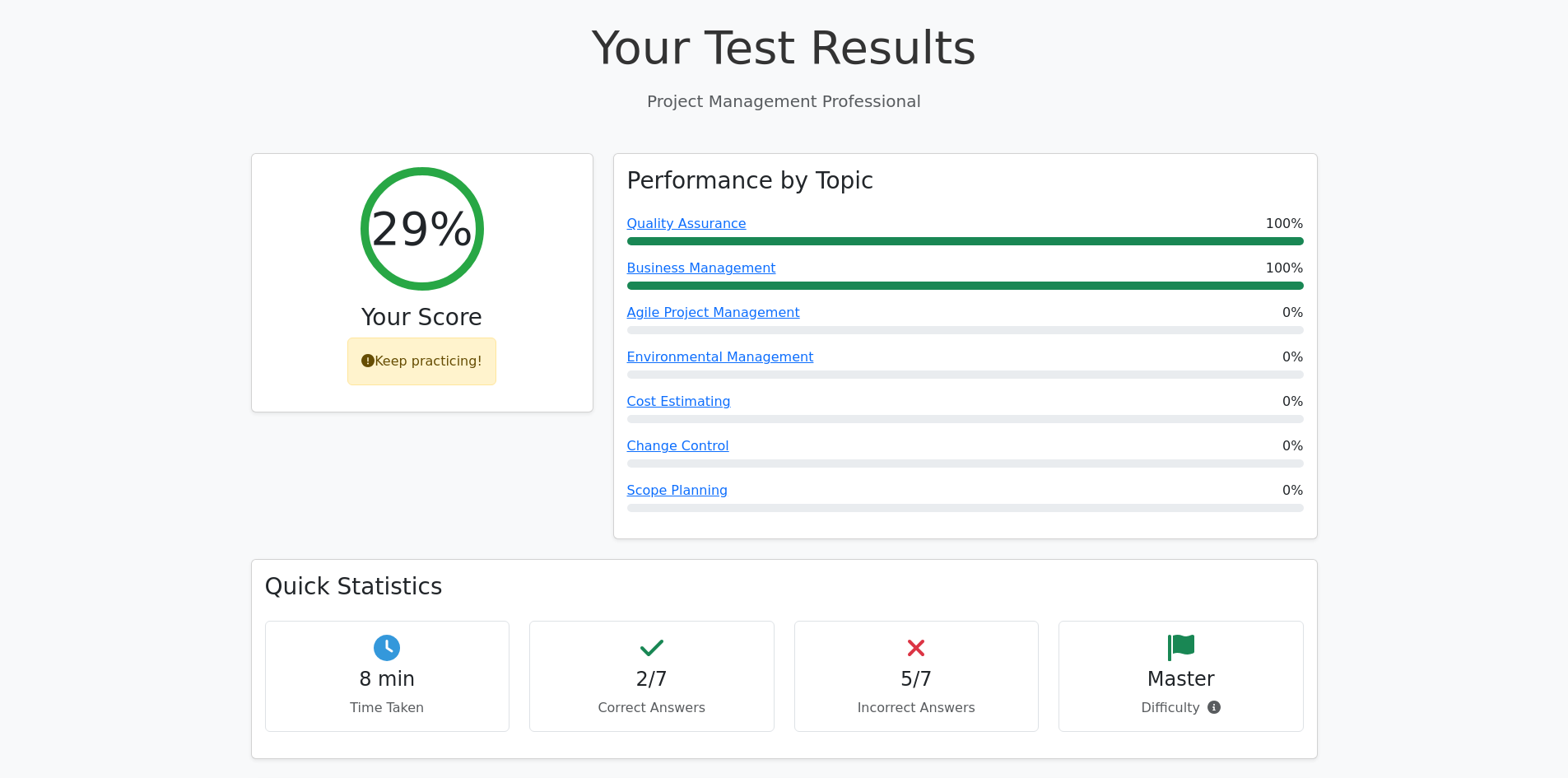
scroll to position [741, 0]
